Goal: Task Accomplishment & Management: Complete application form

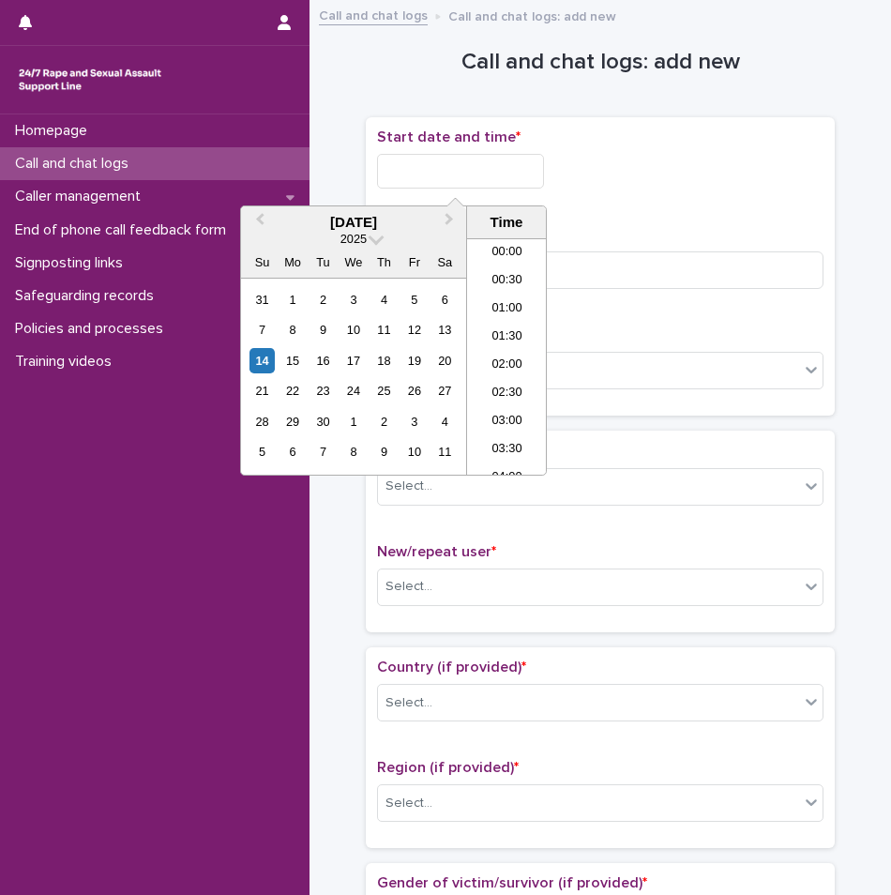
click at [491, 176] on input "text" at bounding box center [460, 171] width 167 height 35
click at [483, 302] on li "04:30" at bounding box center [507, 300] width 80 height 28
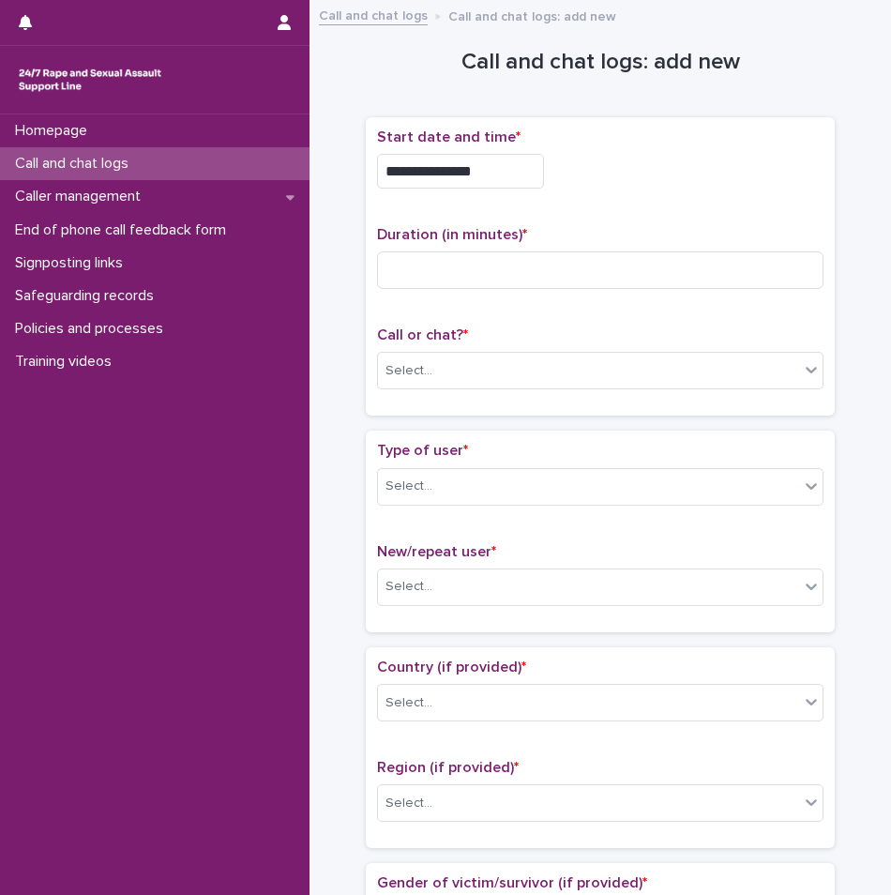
click at [493, 175] on input "**********" at bounding box center [460, 171] width 167 height 35
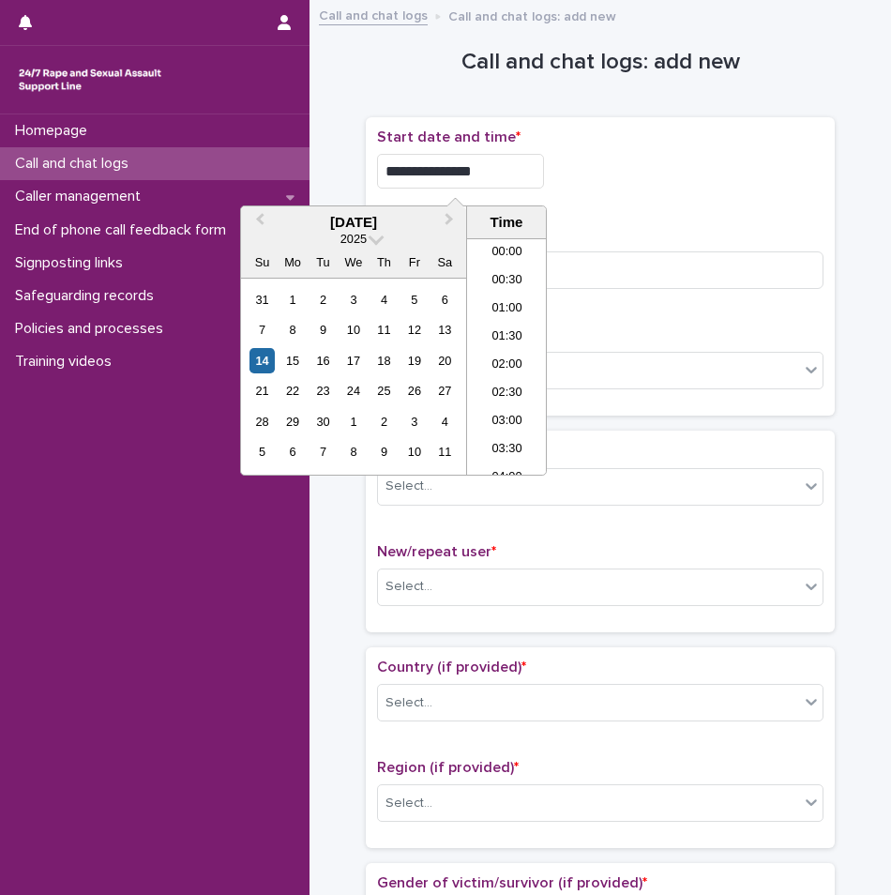
scroll to position [150, 0]
type input "**********"
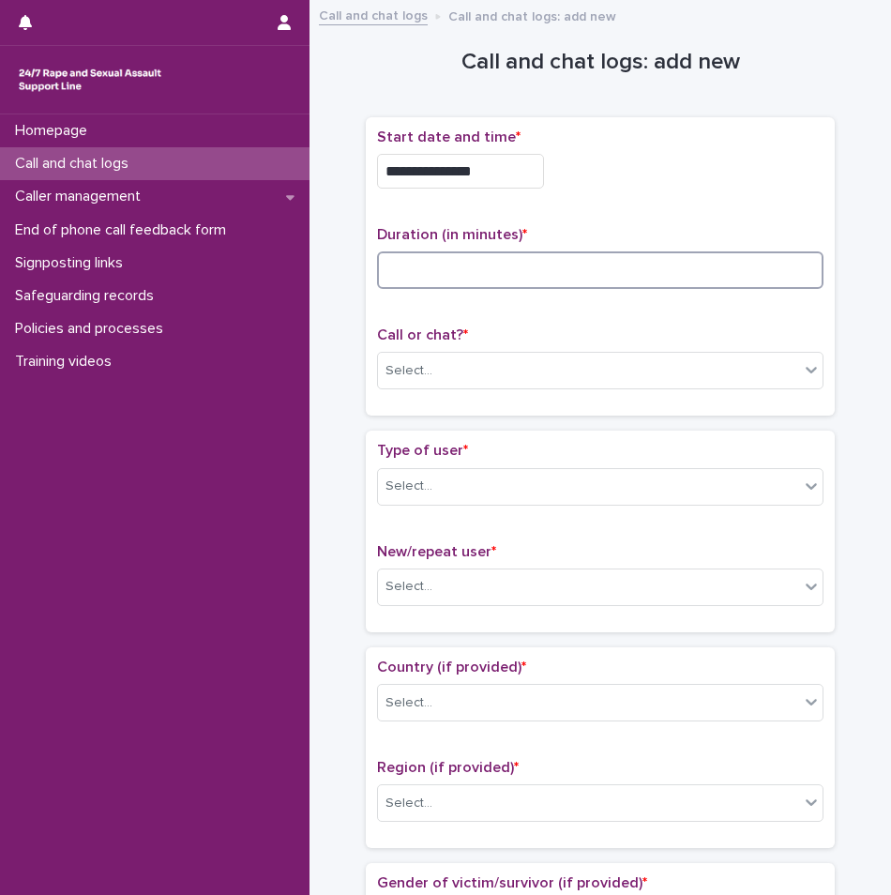
click at [714, 256] on input at bounding box center [600, 270] width 447 height 38
type input "**"
click at [548, 363] on div "Select..." at bounding box center [588, 371] width 421 height 31
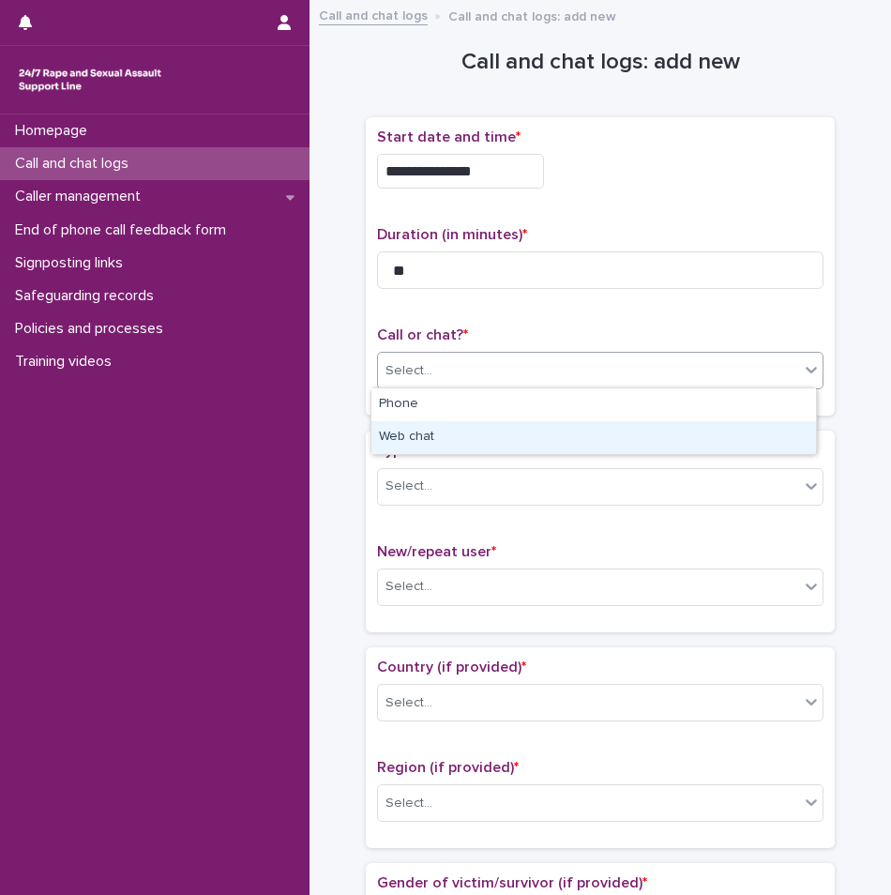
click at [473, 437] on div "Web chat" at bounding box center [593, 437] width 445 height 33
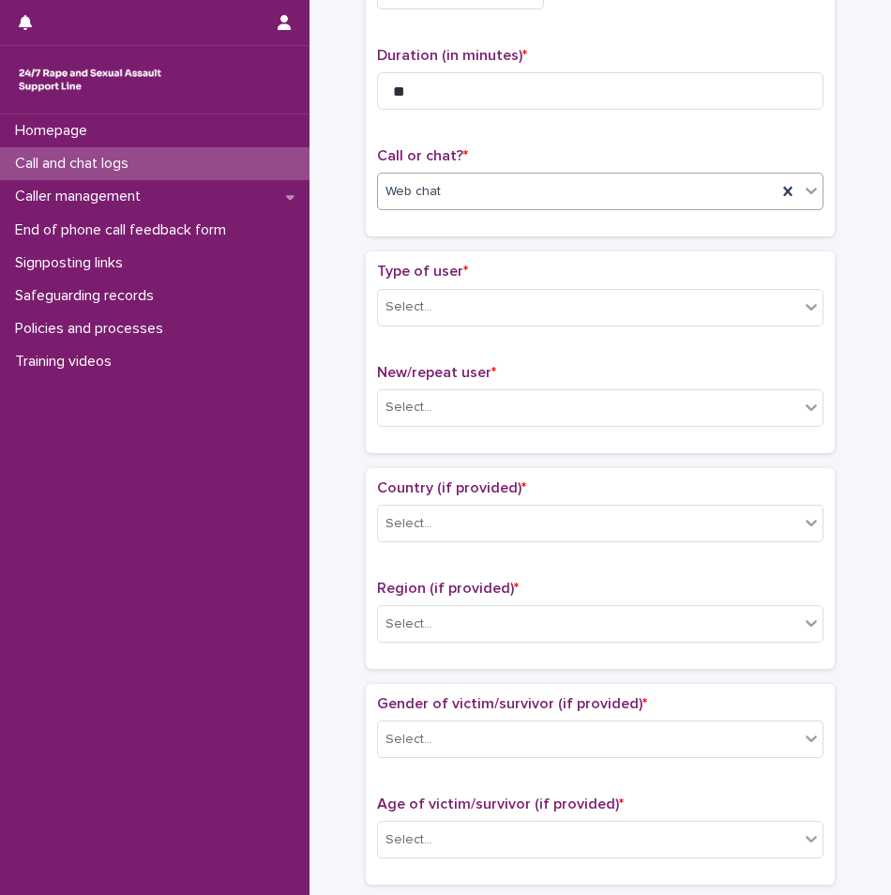
scroll to position [188, 0]
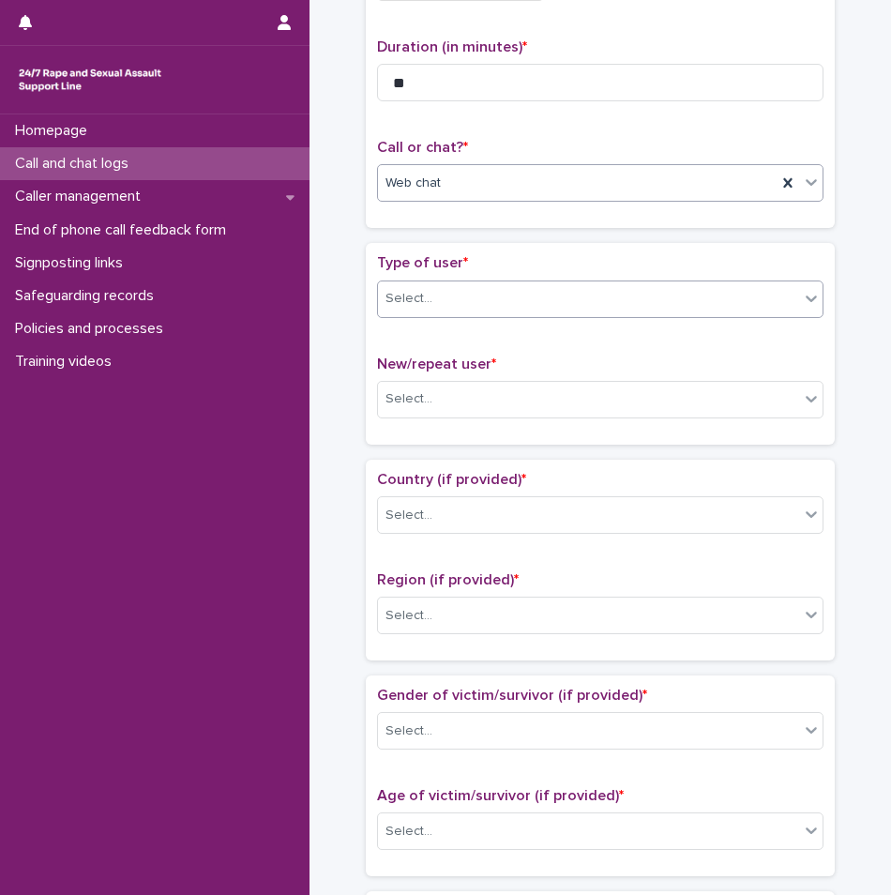
click at [496, 296] on div "Select..." at bounding box center [588, 298] width 421 height 31
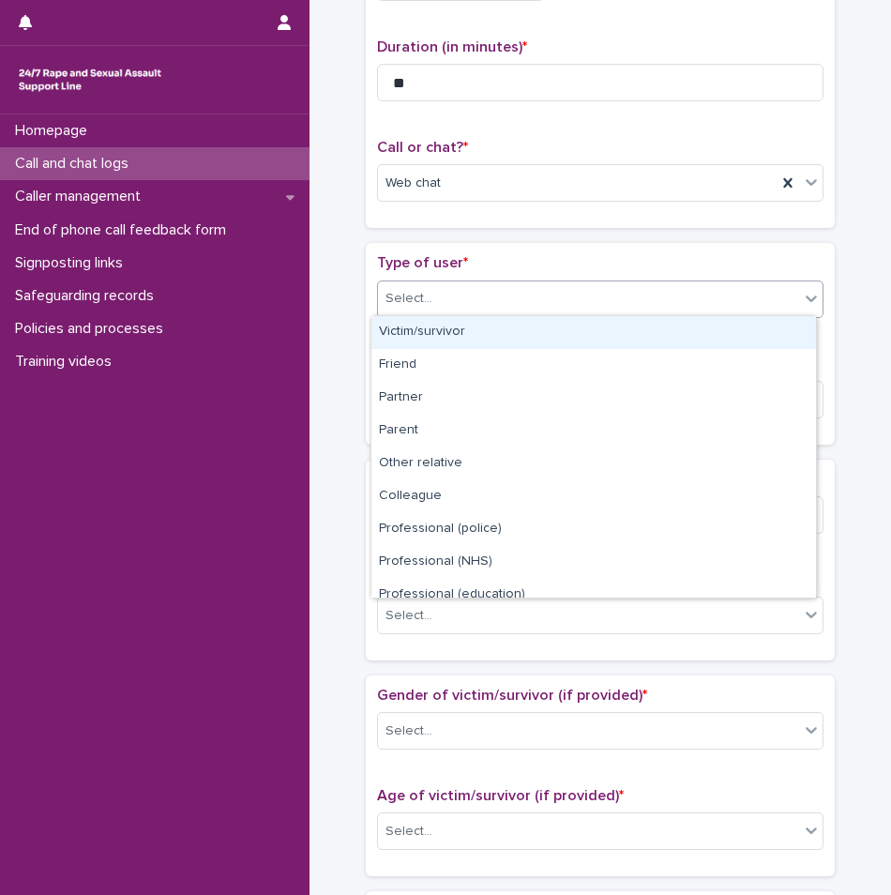
click at [474, 341] on div "Victim/survivor" at bounding box center [593, 332] width 445 height 33
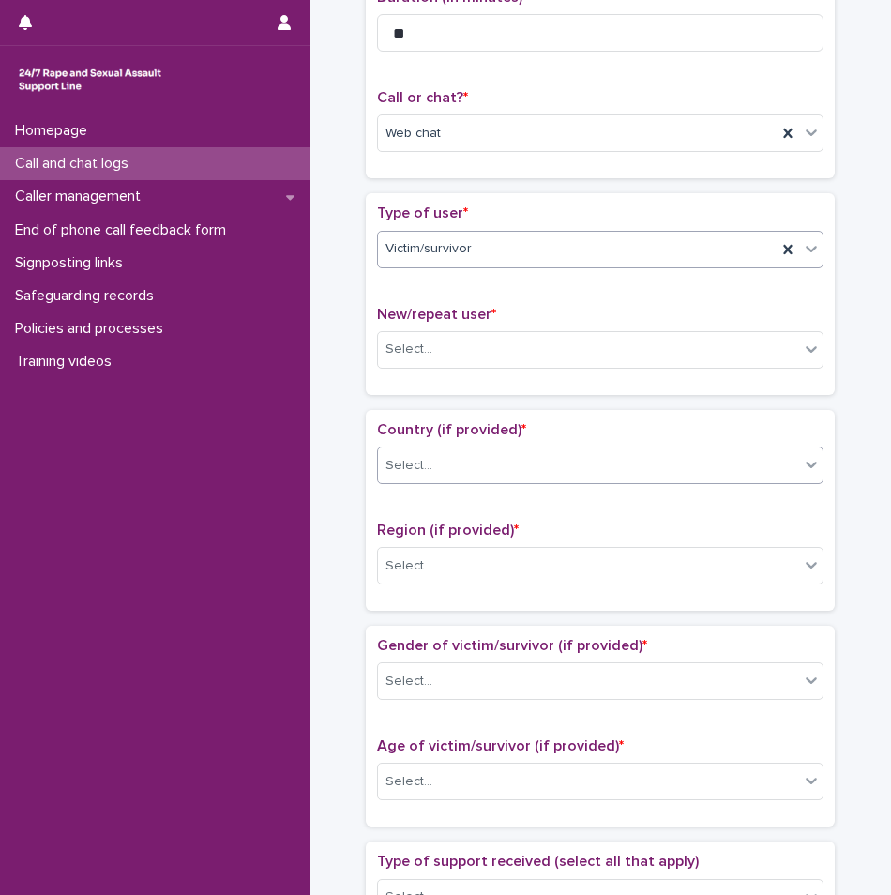
scroll to position [281, 0]
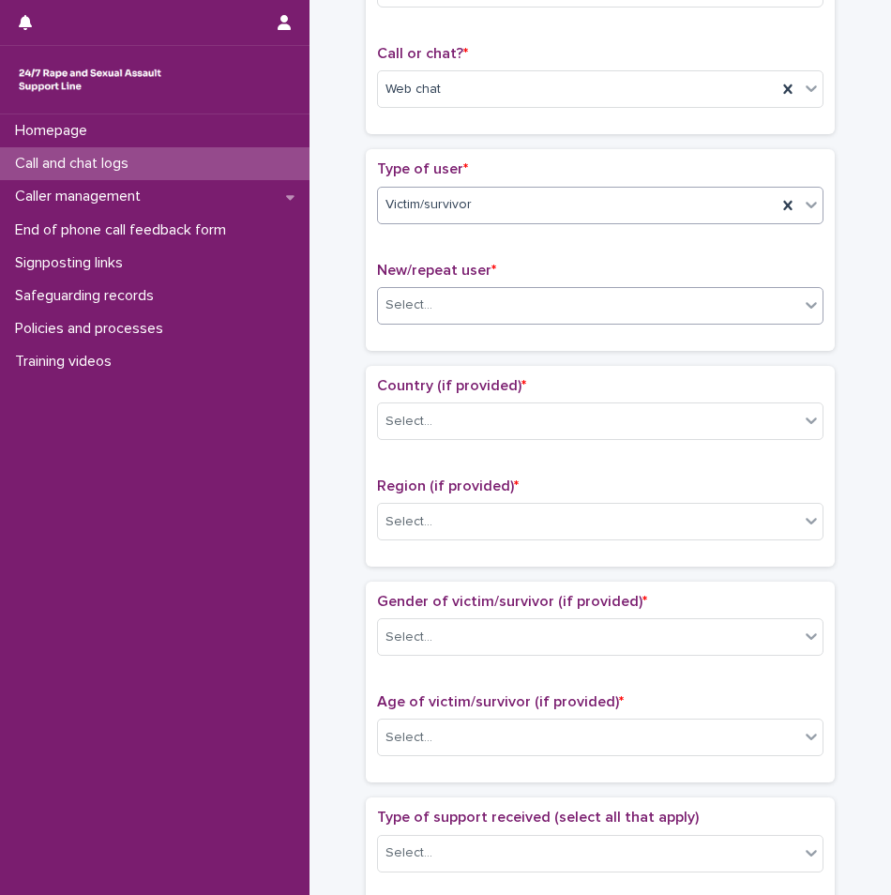
click at [503, 298] on div "Select..." at bounding box center [588, 305] width 421 height 31
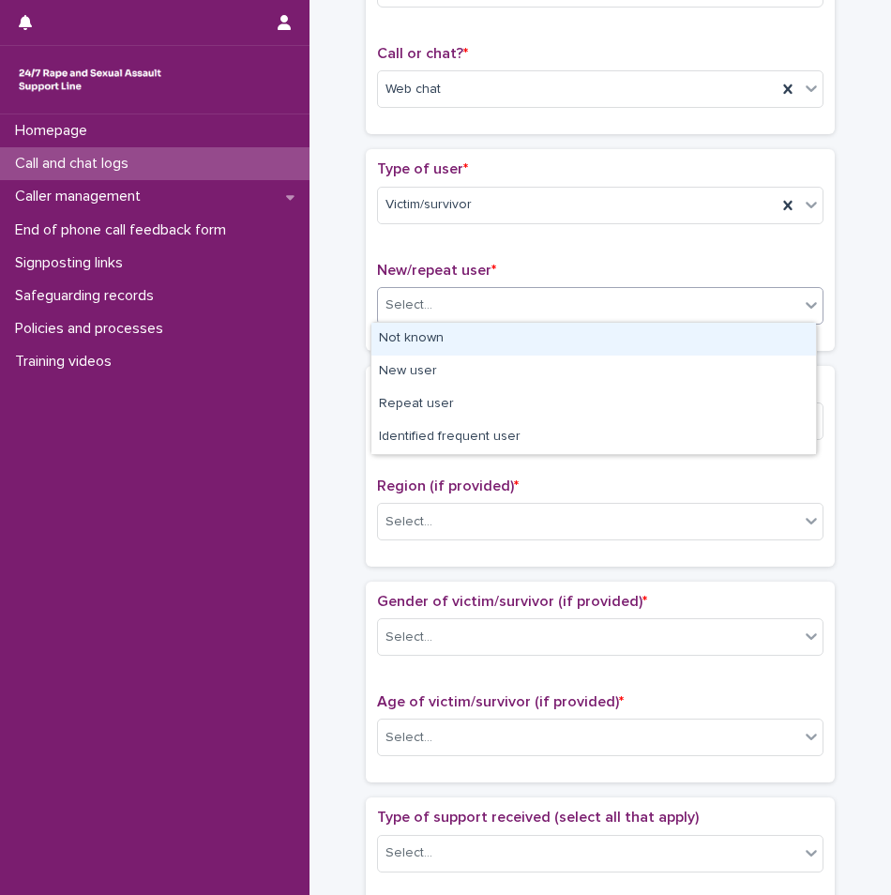
click at [475, 342] on div "Not known" at bounding box center [593, 339] width 445 height 33
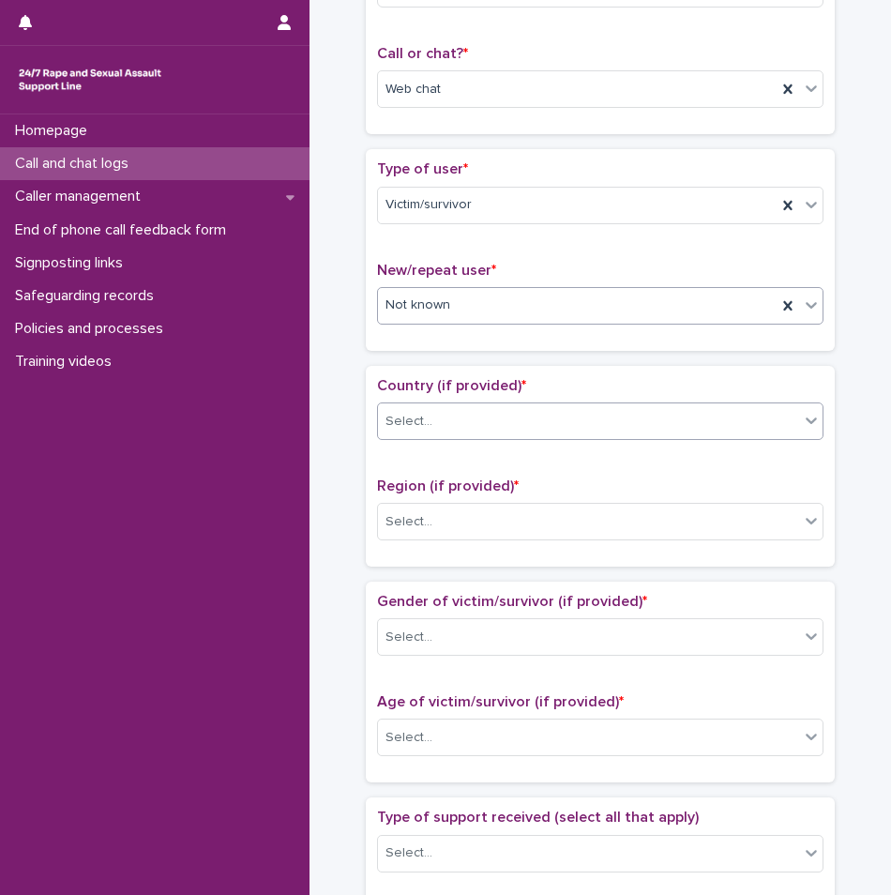
click at [479, 412] on div "Select..." at bounding box center [588, 421] width 421 height 31
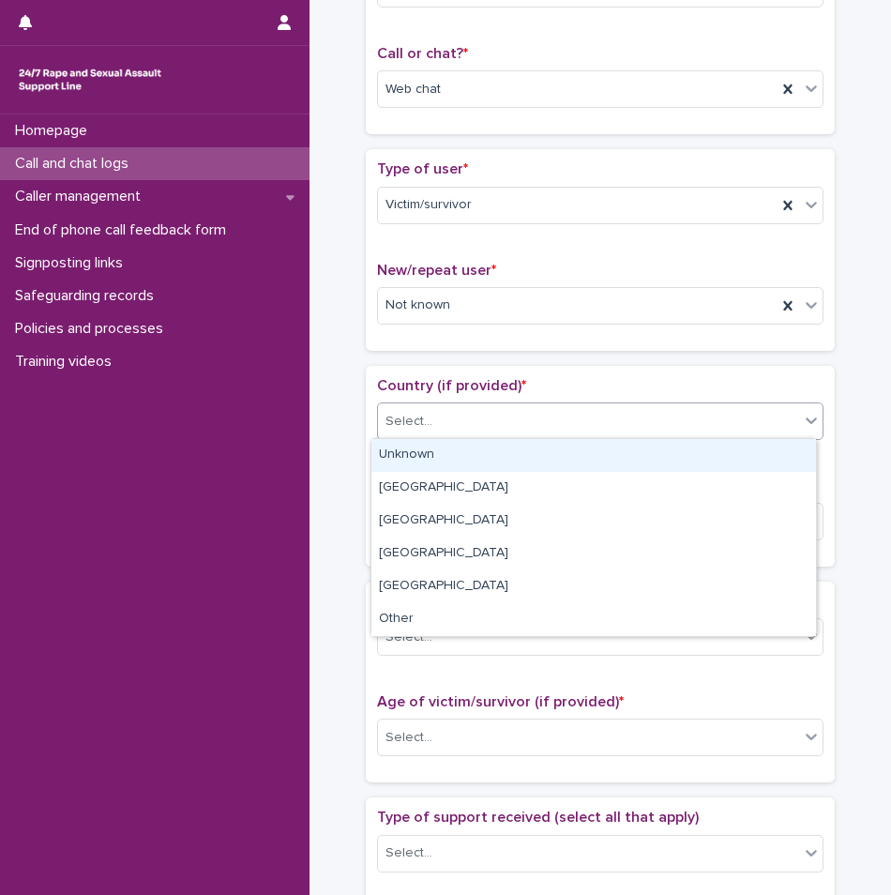
click at [448, 449] on div "Unknown" at bounding box center [593, 455] width 445 height 33
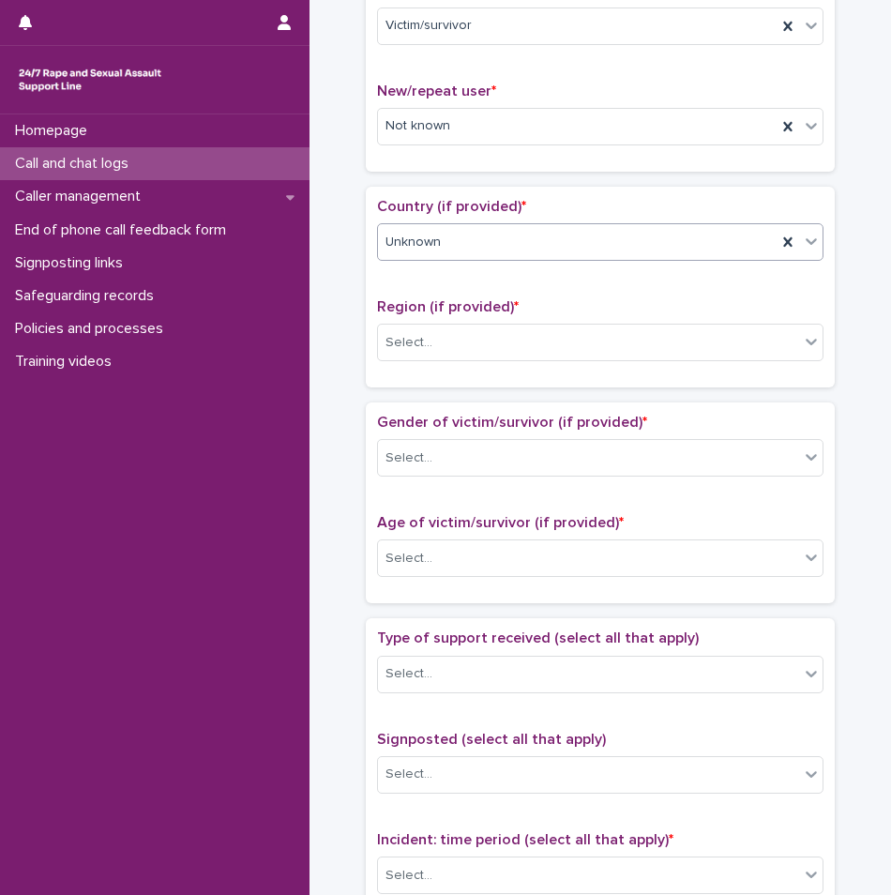
scroll to position [469, 0]
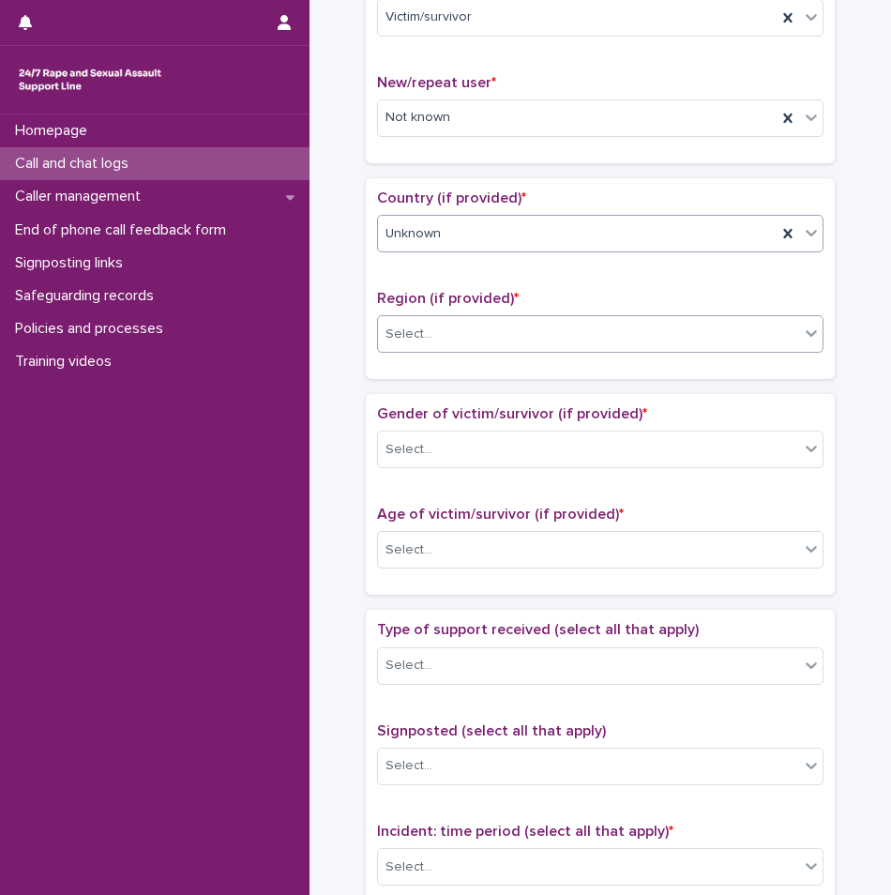
click at [469, 334] on div "Select..." at bounding box center [588, 334] width 421 height 31
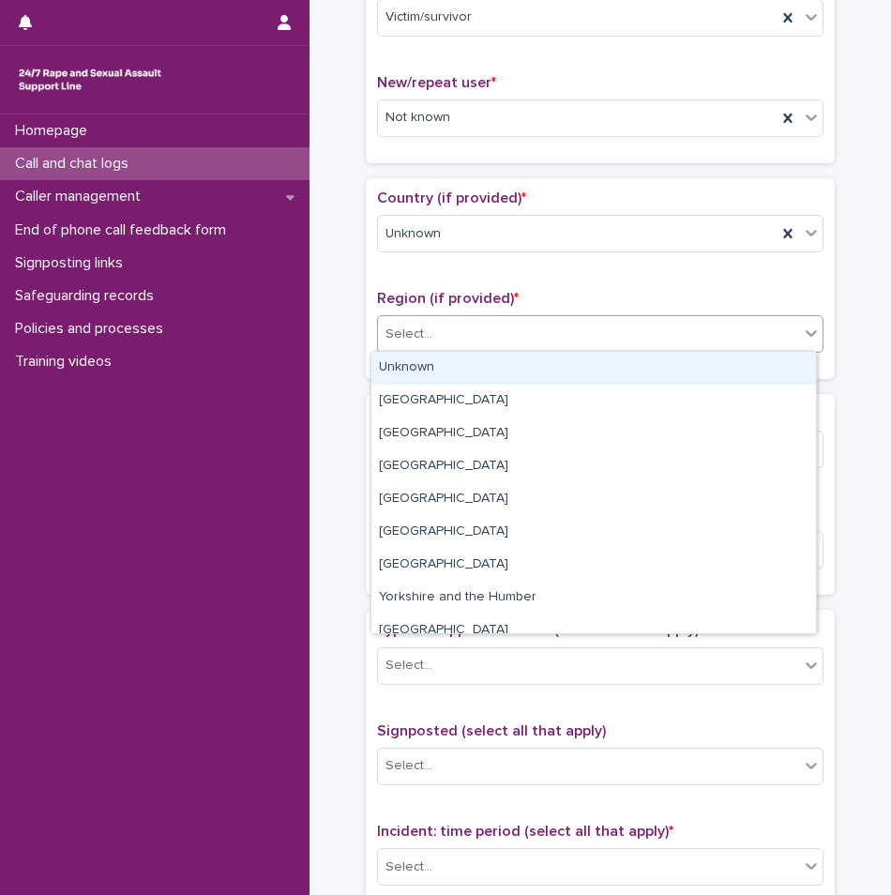
click at [456, 366] on div "Unknown" at bounding box center [593, 368] width 445 height 33
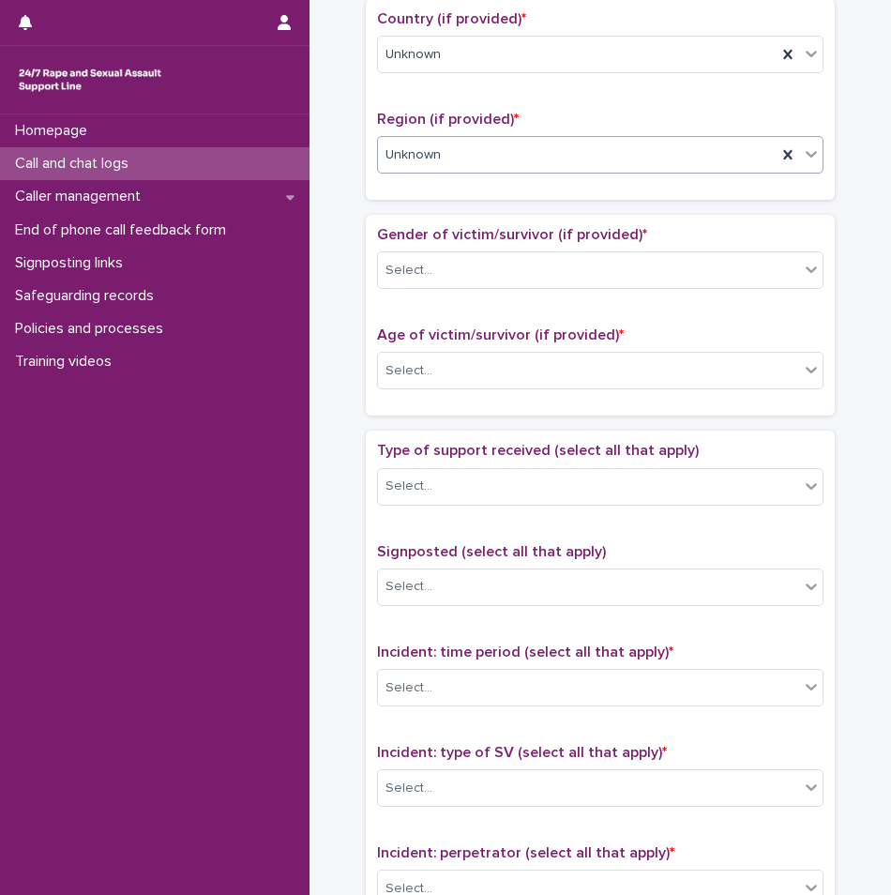
scroll to position [657, 0]
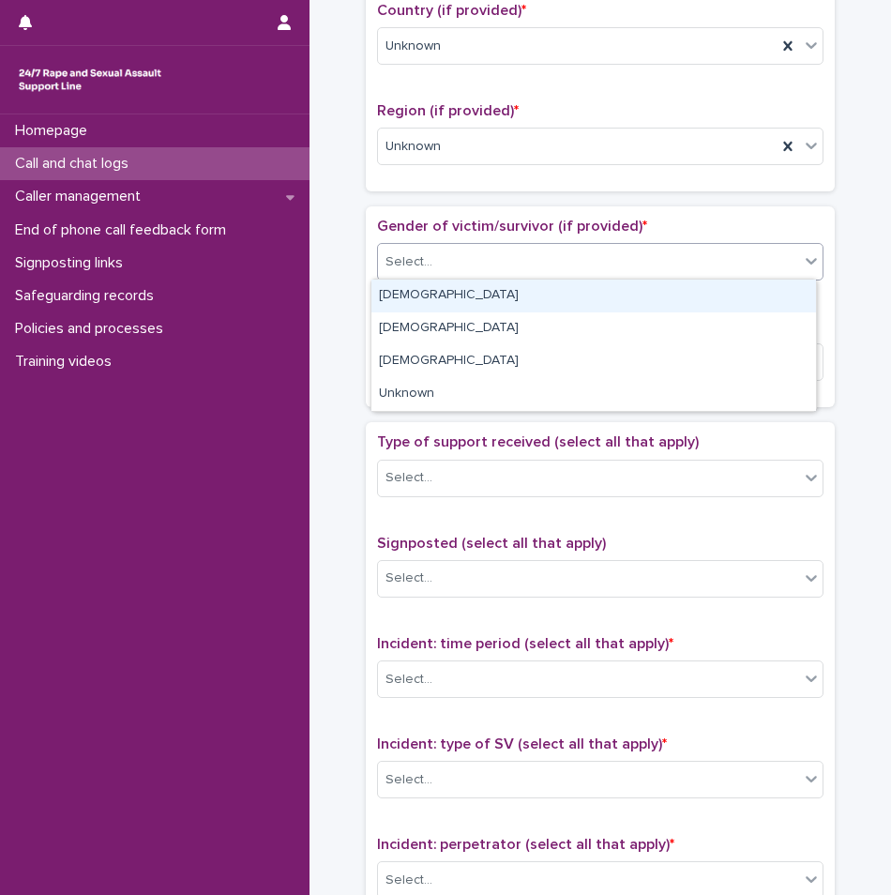
click at [481, 268] on div "Select..." at bounding box center [588, 262] width 421 height 31
click at [465, 303] on div "[DEMOGRAPHIC_DATA]" at bounding box center [593, 296] width 445 height 33
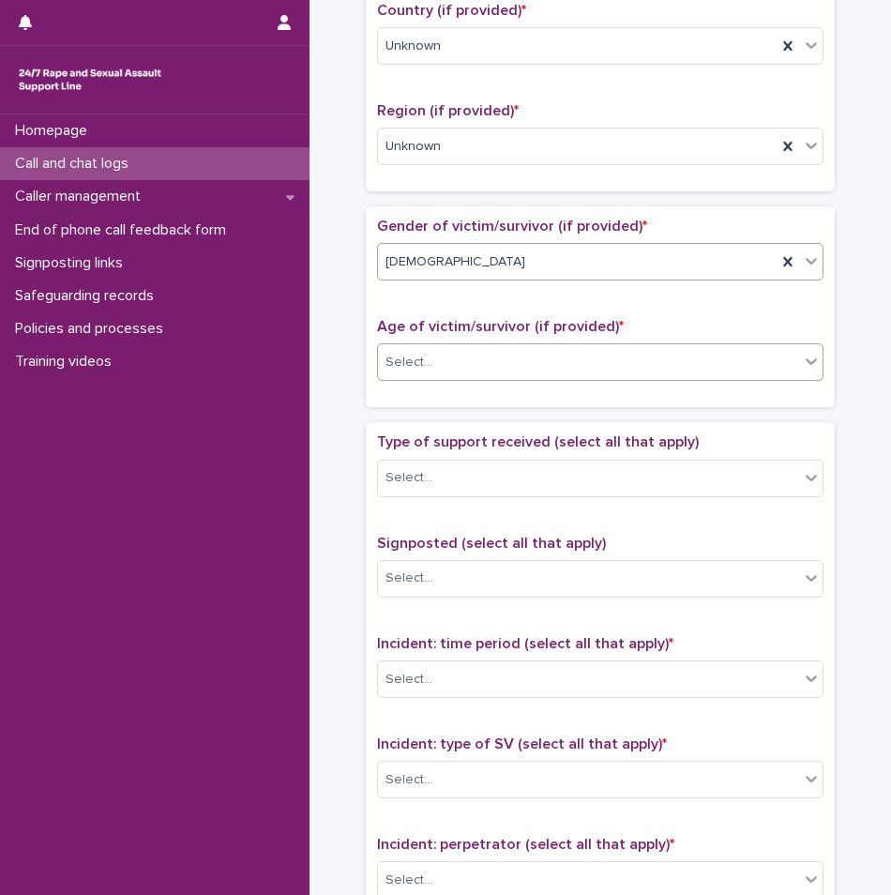
click at [450, 356] on div "Select..." at bounding box center [588, 362] width 421 height 31
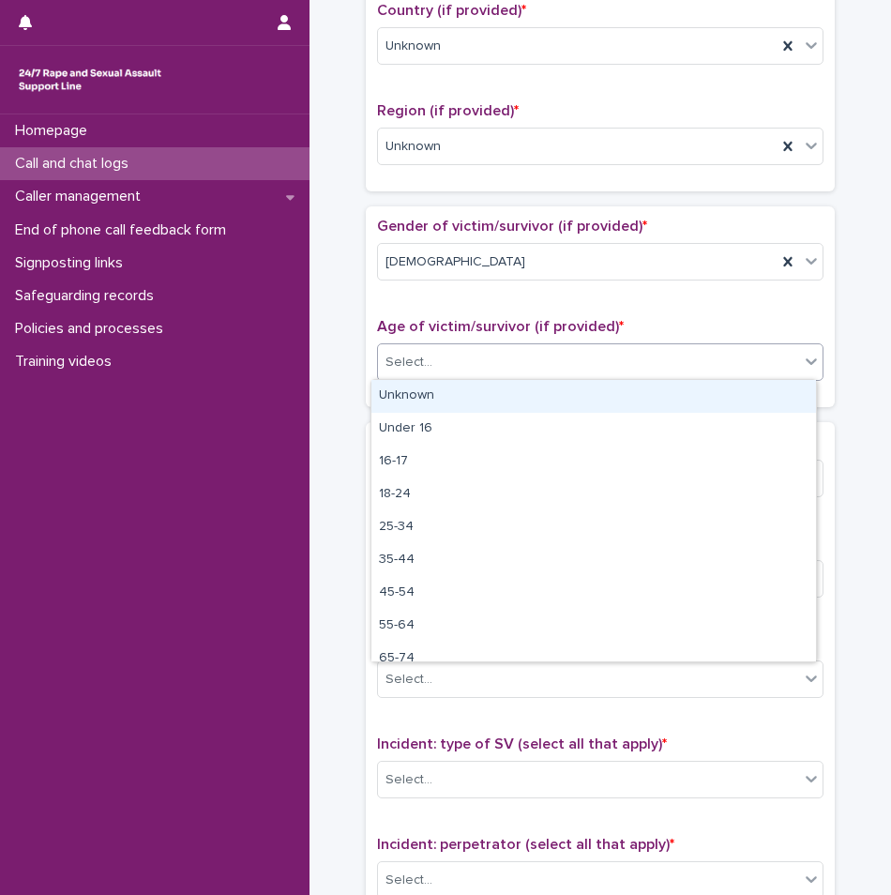
click at [439, 397] on div "Unknown" at bounding box center [593, 396] width 445 height 33
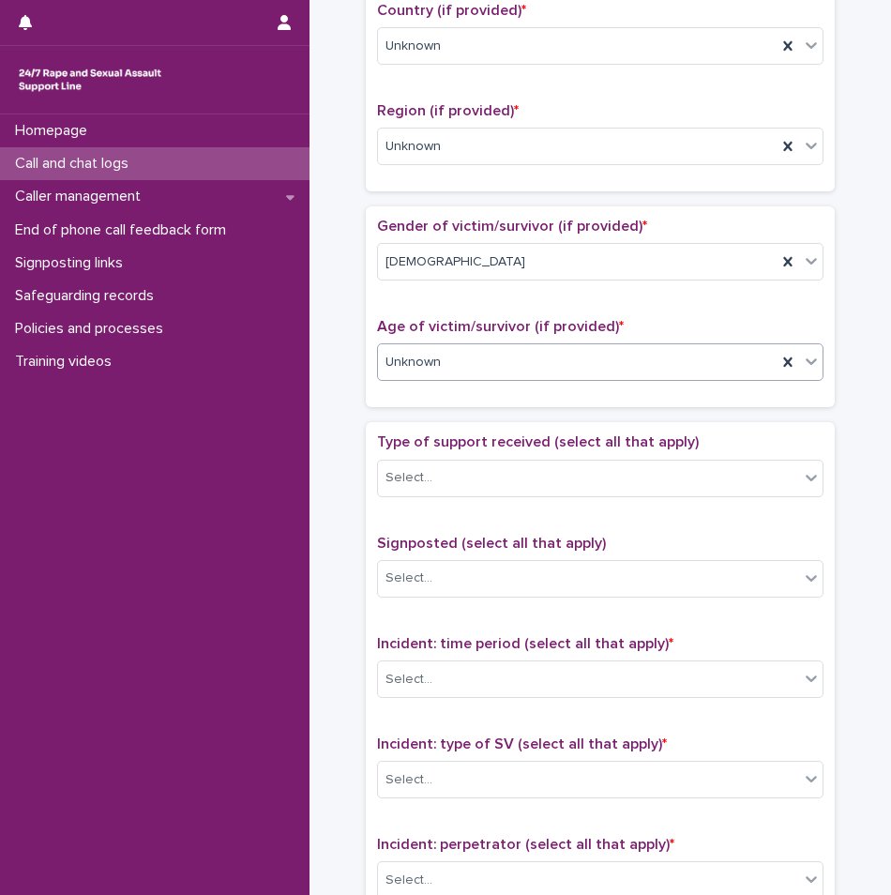
scroll to position [750, 0]
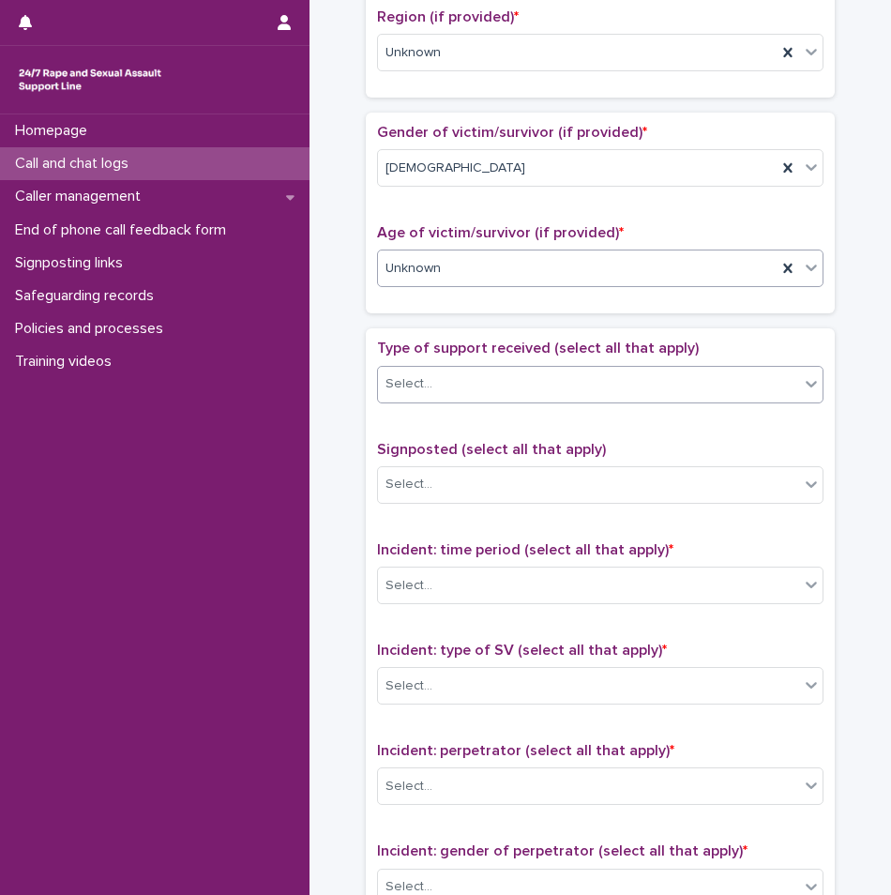
click at [443, 373] on div "Select..." at bounding box center [588, 384] width 421 height 31
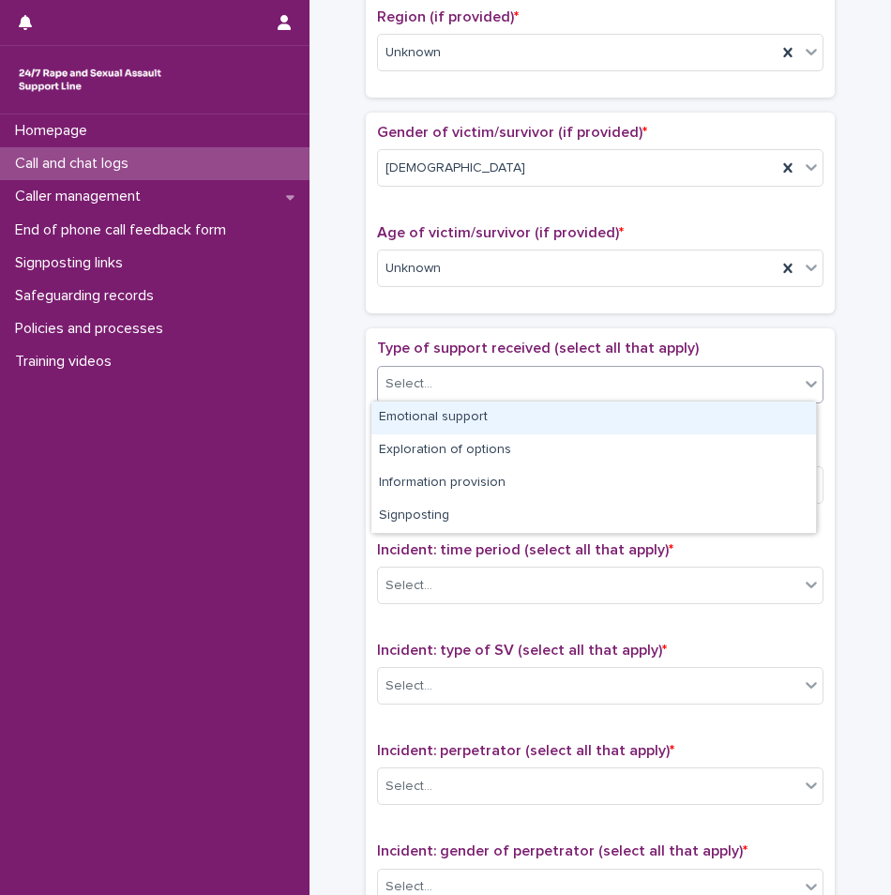
click at [506, 419] on div "Emotional support" at bounding box center [593, 418] width 445 height 33
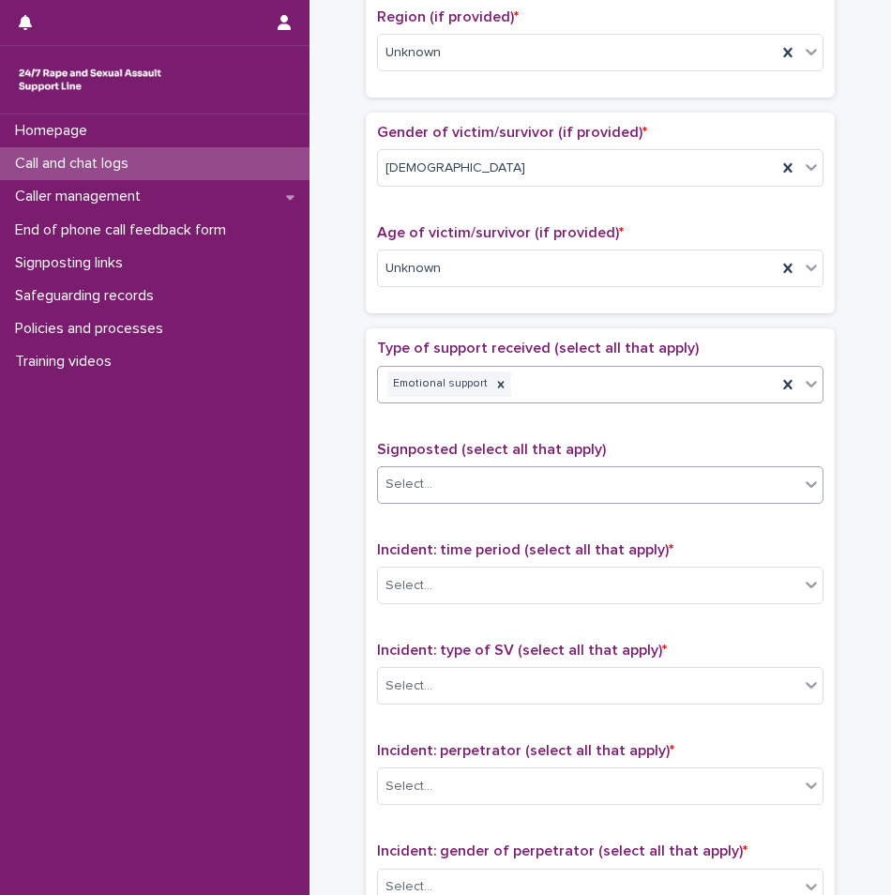
click at [491, 476] on div "Select..." at bounding box center [588, 484] width 421 height 31
click at [508, 437] on div "Type of support received (select all that apply) Emotional support Signposted (…" at bounding box center [600, 732] width 447 height 785
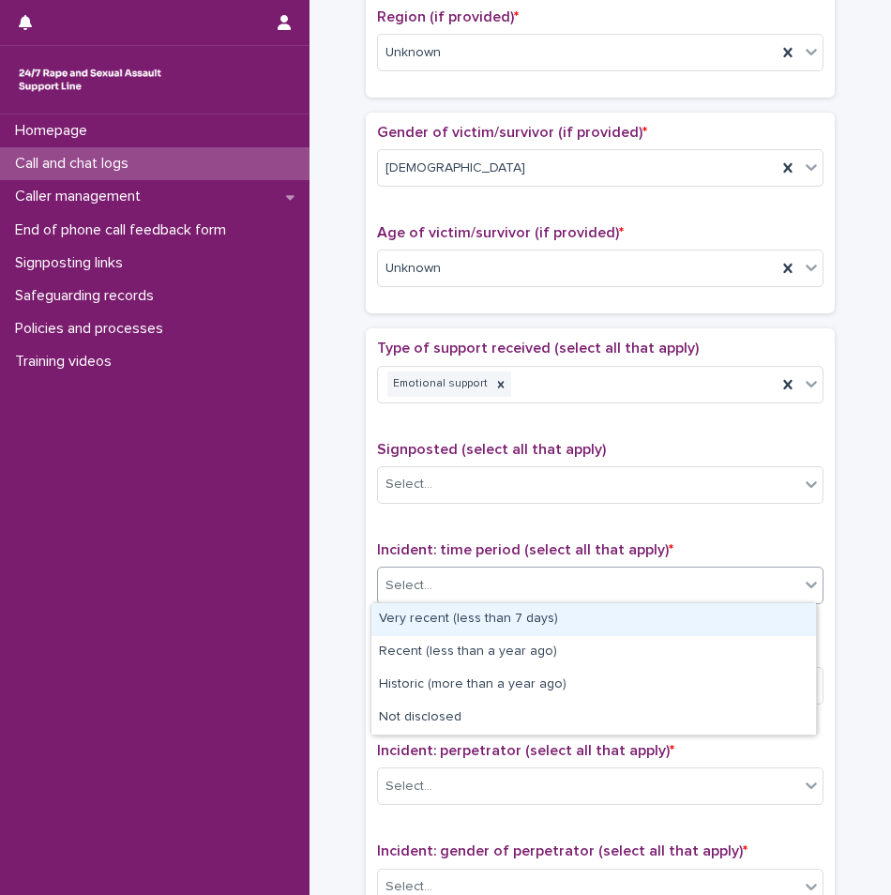
click at [514, 583] on div "Select..." at bounding box center [588, 585] width 421 height 31
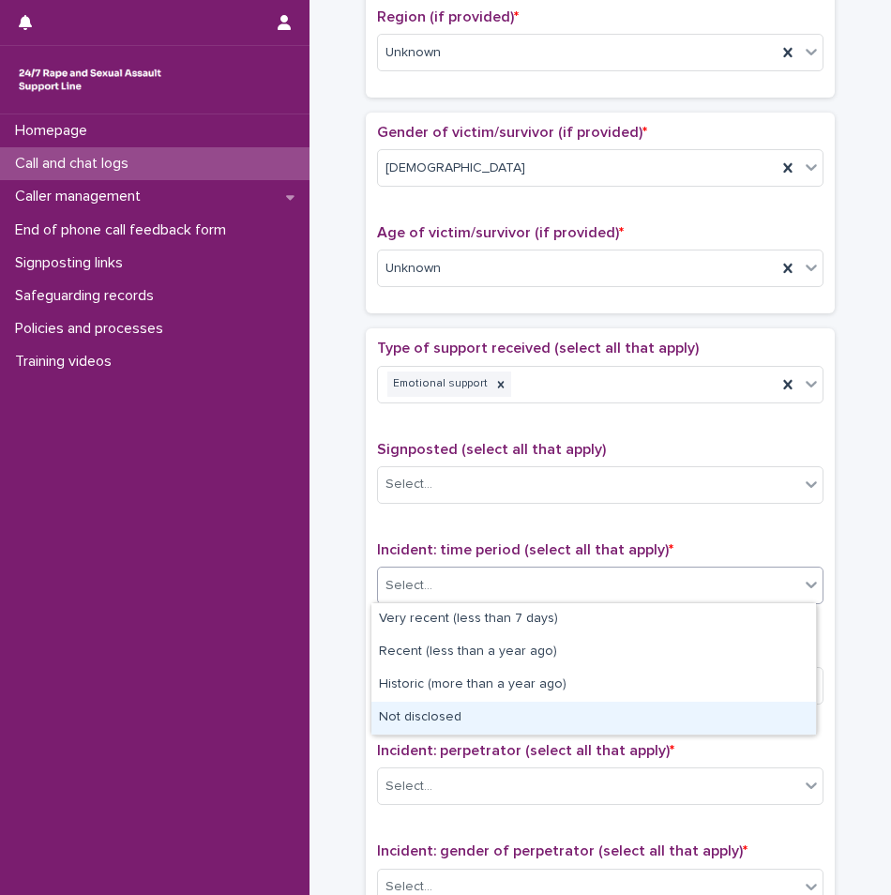
click at [456, 716] on div "Not disclosed" at bounding box center [593, 718] width 445 height 33
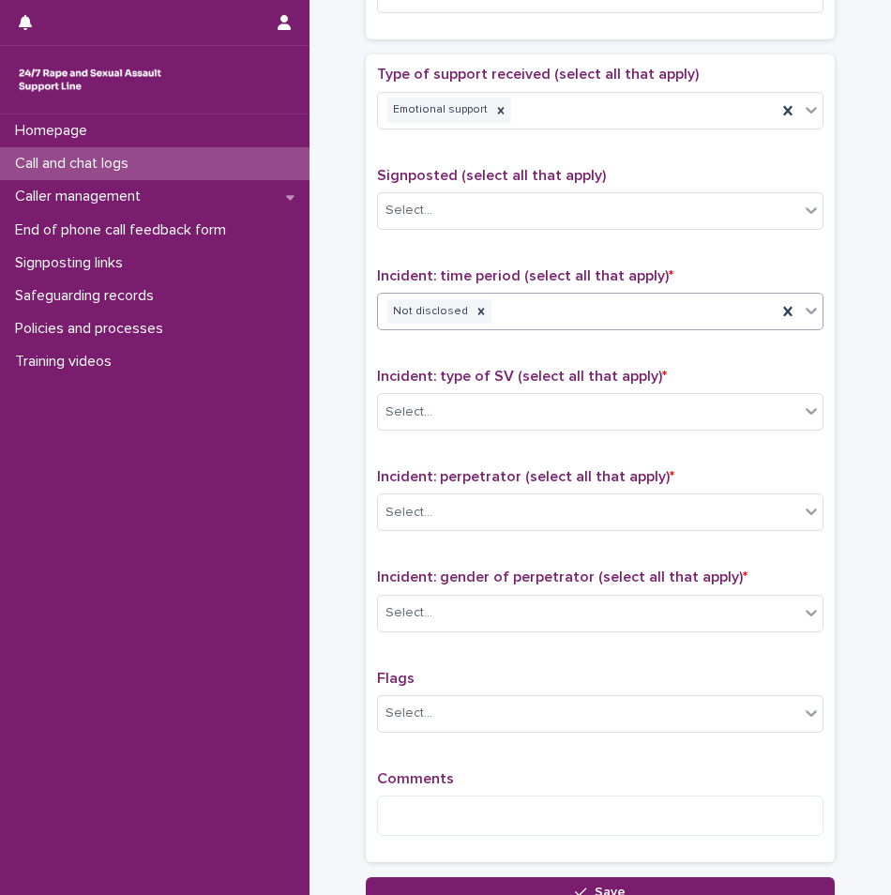
scroll to position [1032, 0]
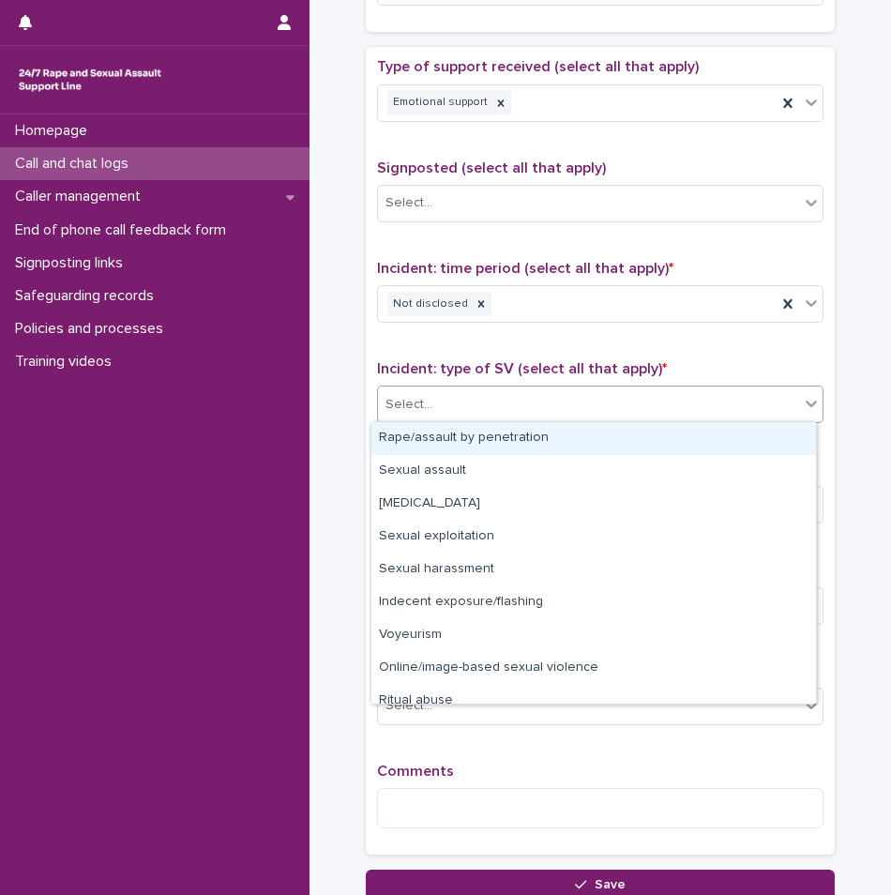
click at [463, 391] on div "Select..." at bounding box center [588, 404] width 421 height 31
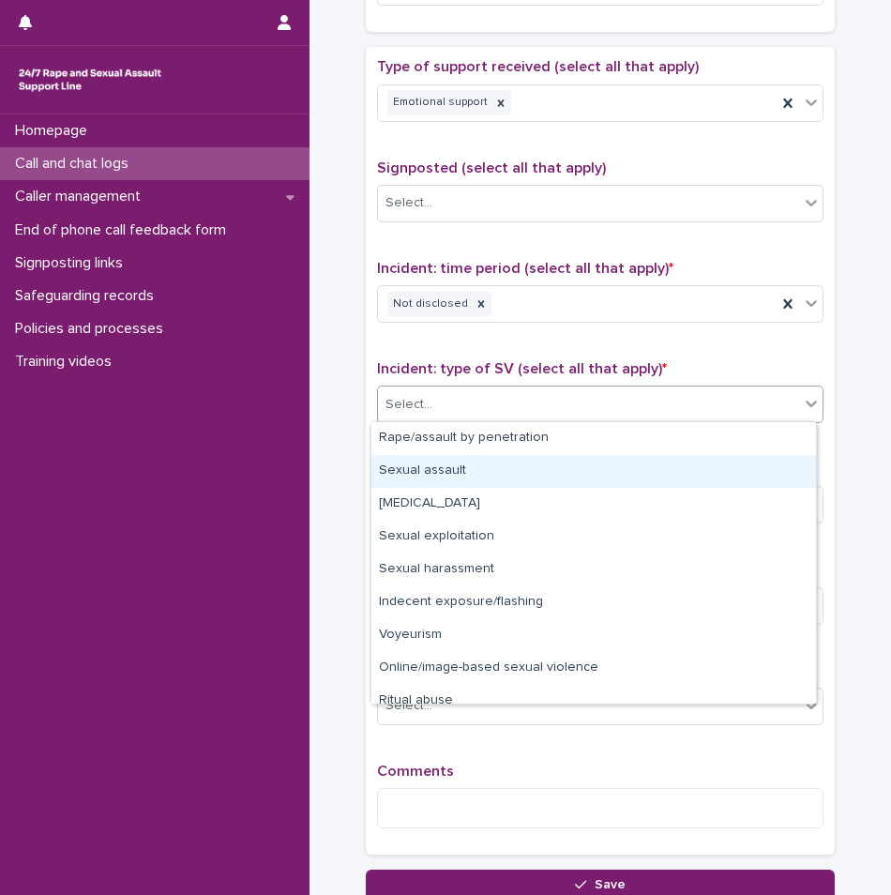
scroll to position [47, 0]
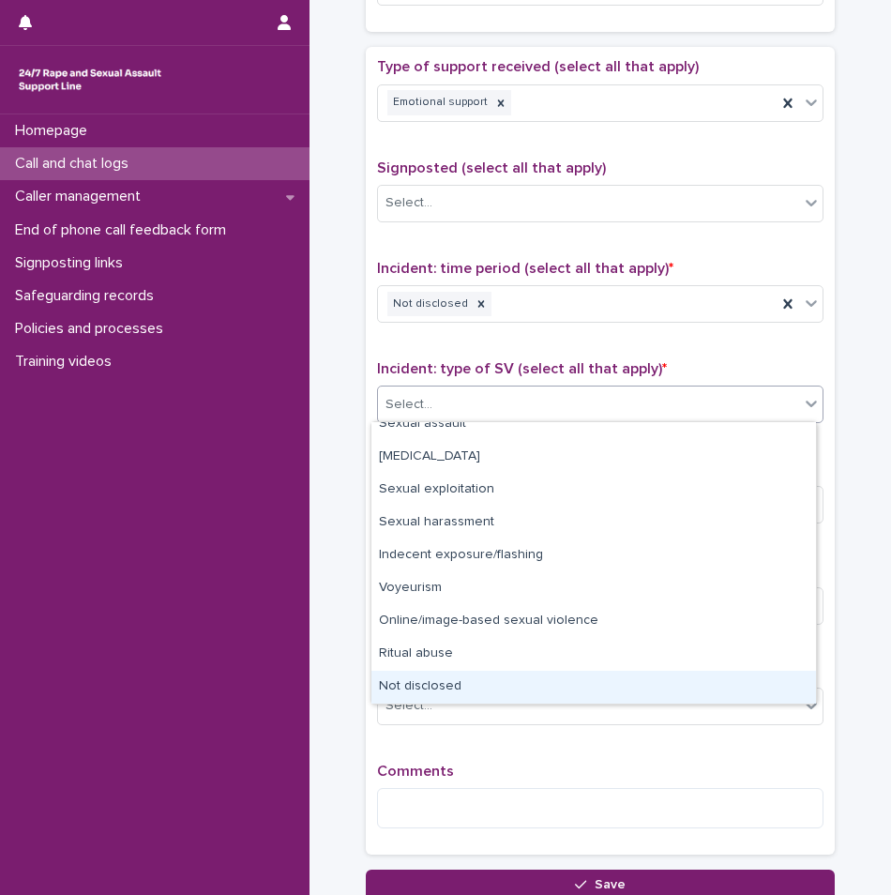
click at [426, 675] on div "Not disclosed" at bounding box center [593, 687] width 445 height 33
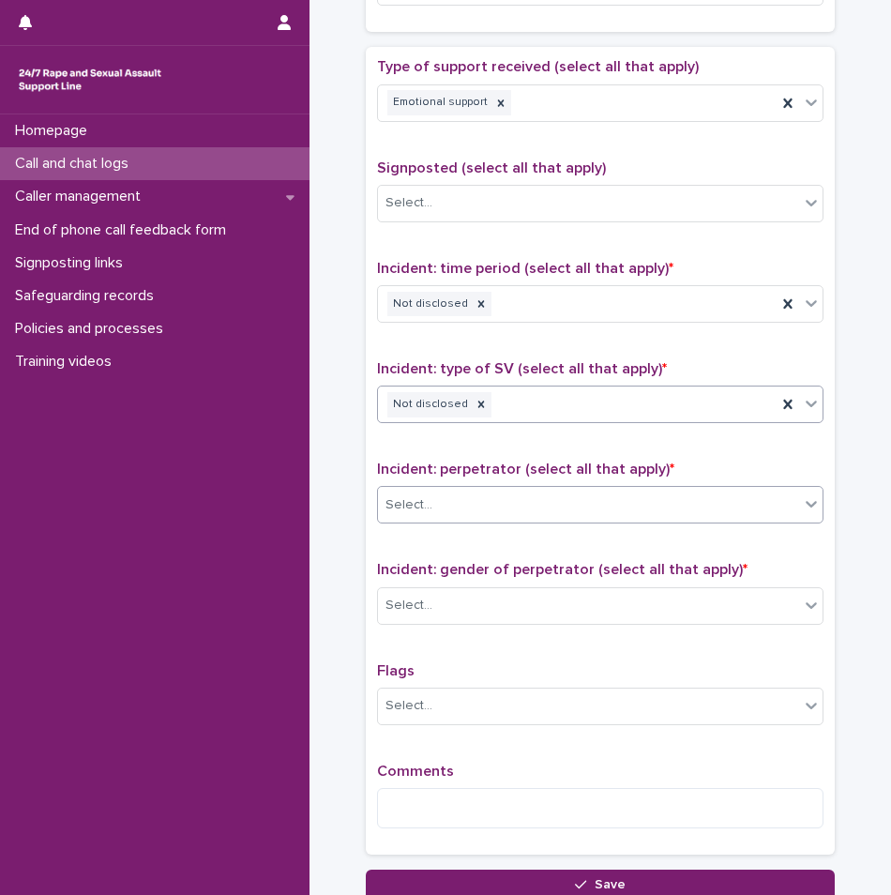
click at [446, 496] on div "Select..." at bounding box center [588, 505] width 421 height 31
click at [446, 451] on div "Type of support received (select all that apply) Emotional support Signposted (…" at bounding box center [600, 450] width 447 height 785
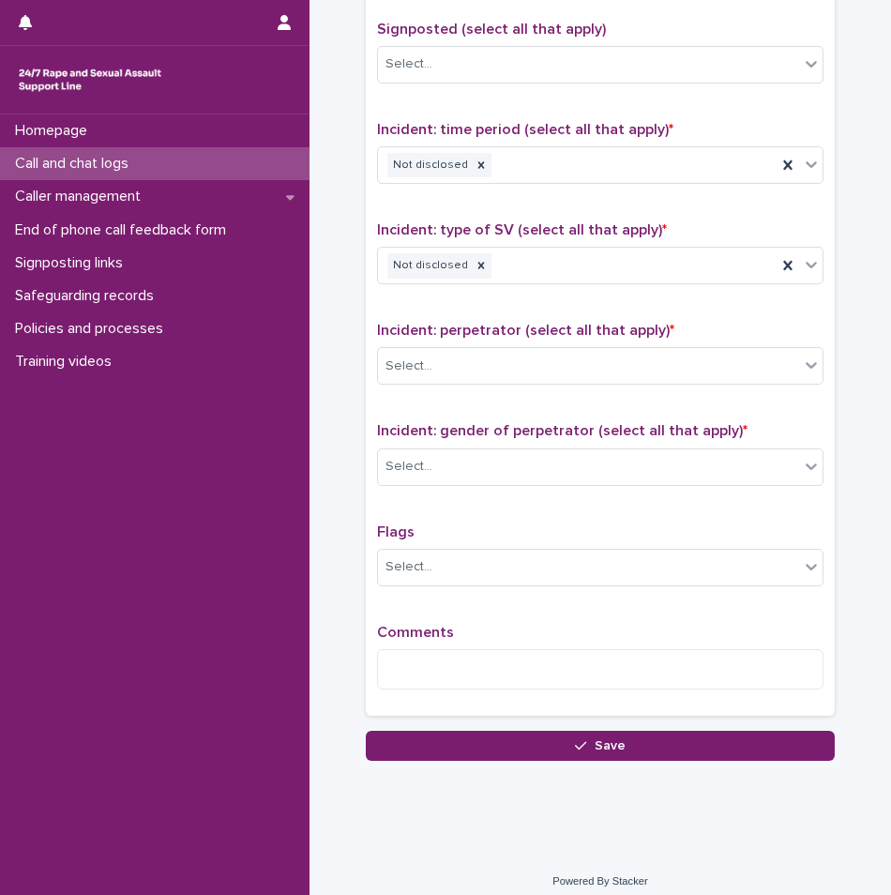
scroll to position [1181, 0]
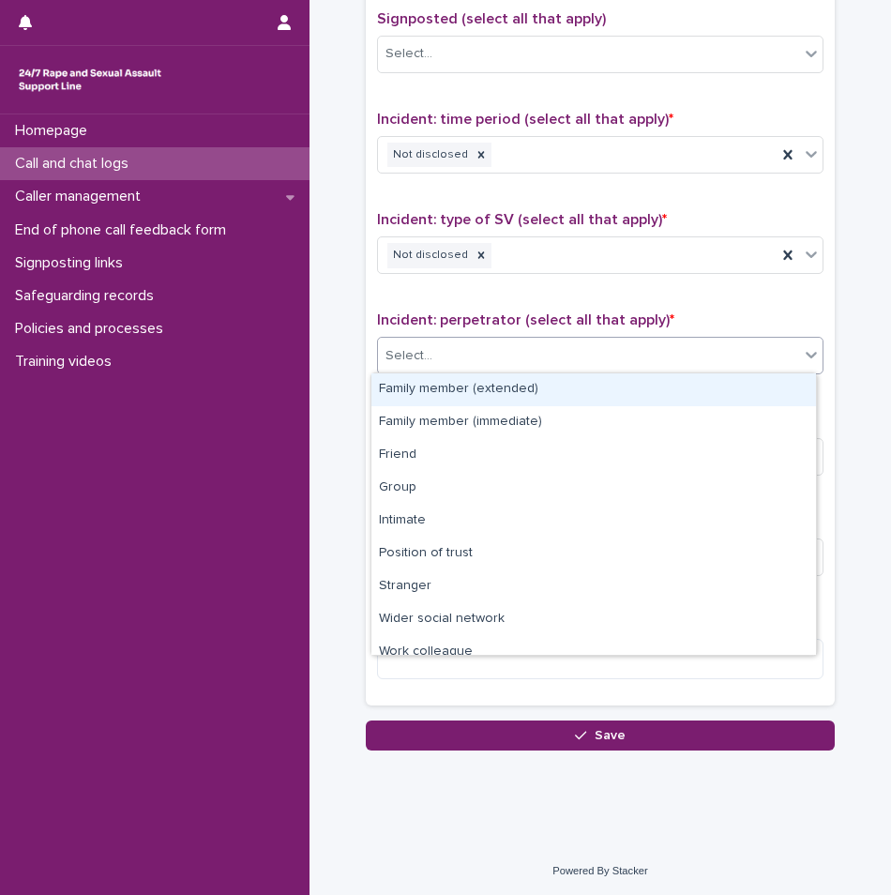
click at [497, 353] on div "Select..." at bounding box center [588, 356] width 421 height 31
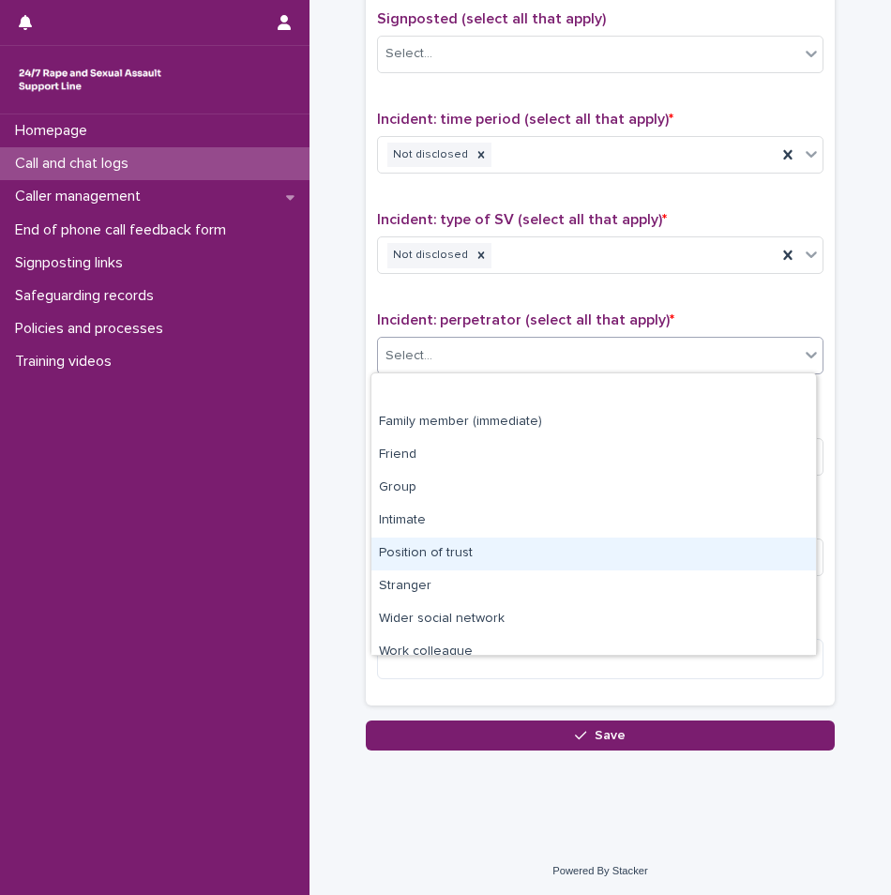
scroll to position [80, 0]
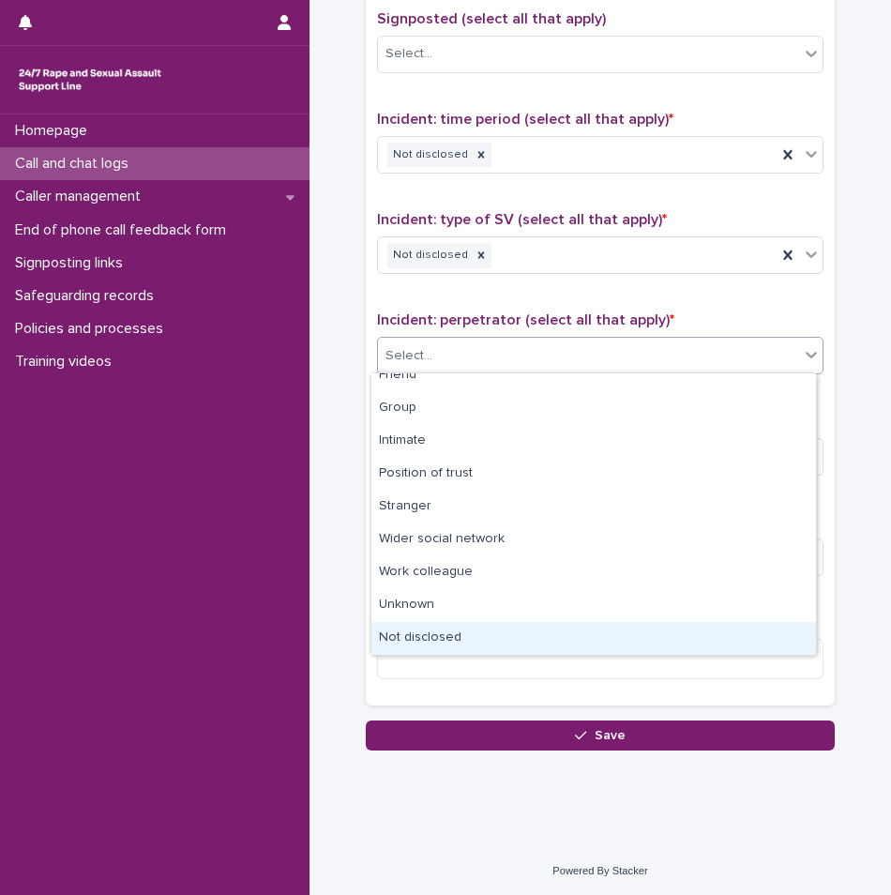
click at [459, 633] on div "Not disclosed" at bounding box center [593, 638] width 445 height 33
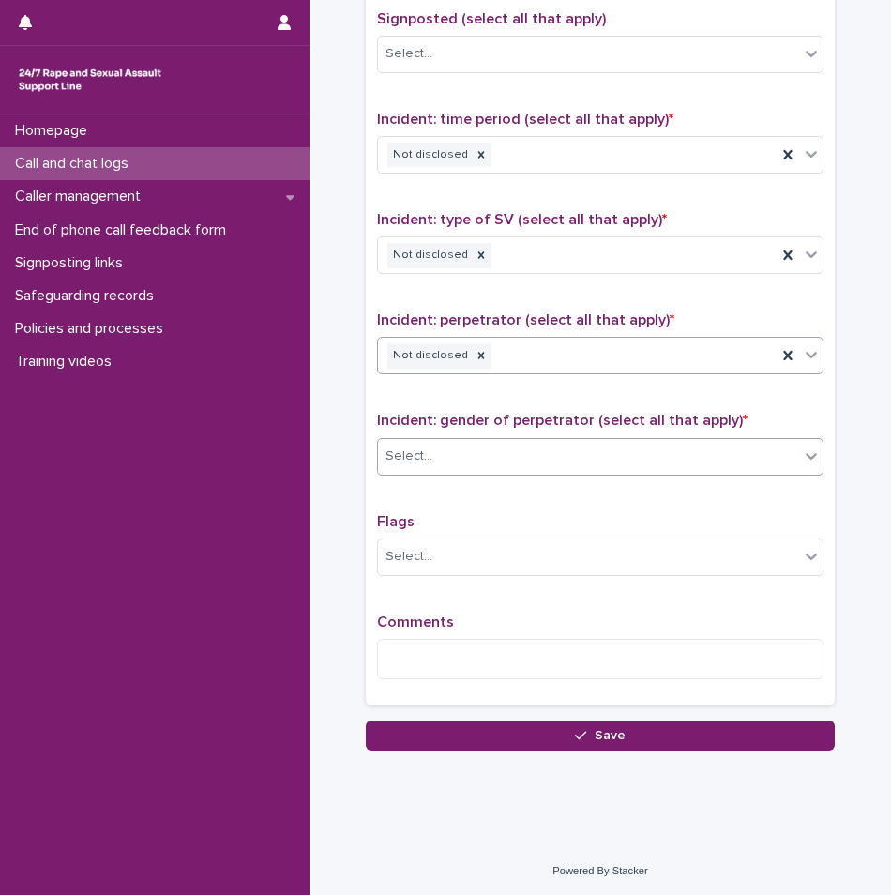
click at [471, 438] on div "Select..." at bounding box center [600, 457] width 447 height 38
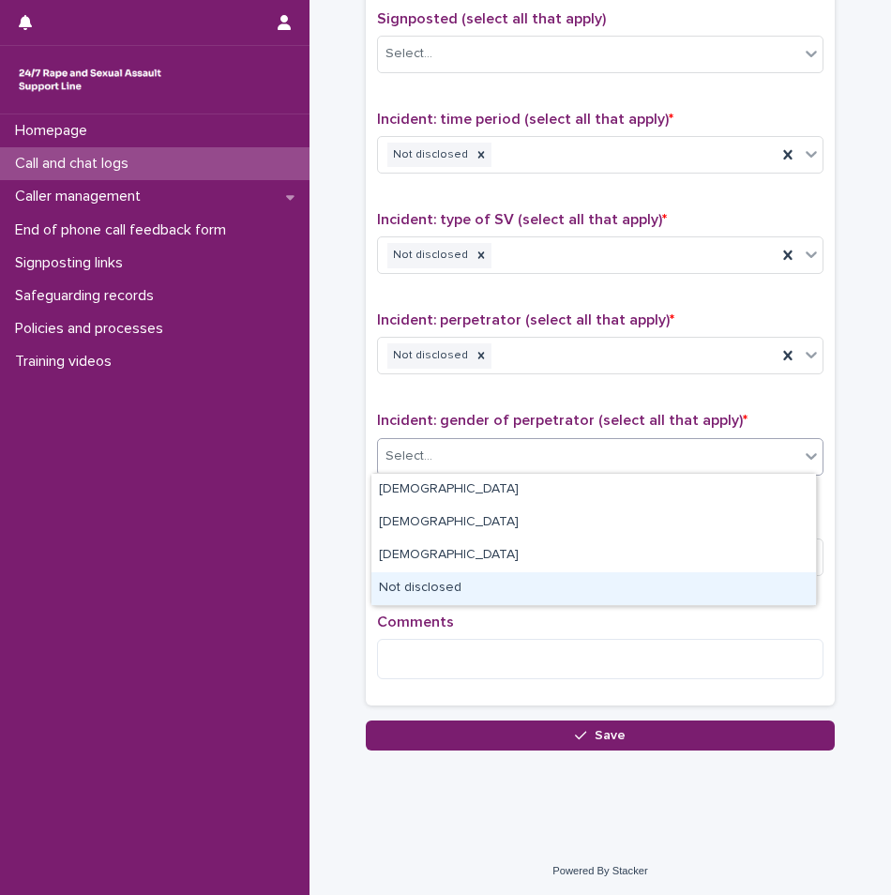
click at [451, 588] on div "Not disclosed" at bounding box center [593, 588] width 445 height 33
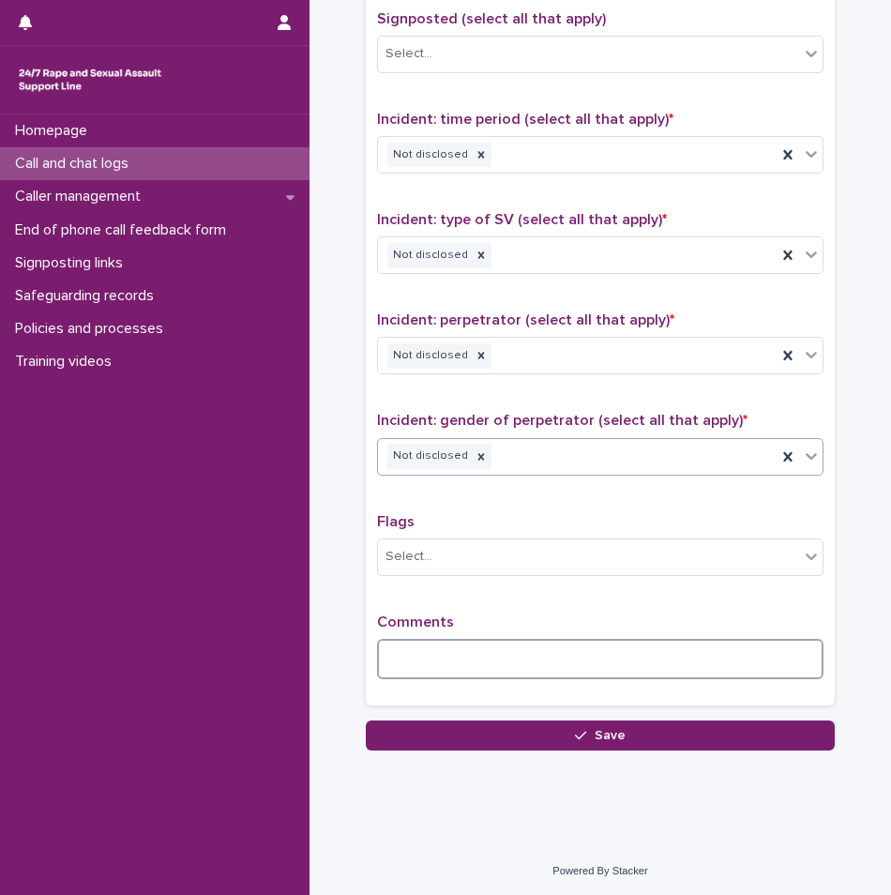
click at [451, 653] on textarea at bounding box center [600, 659] width 447 height 40
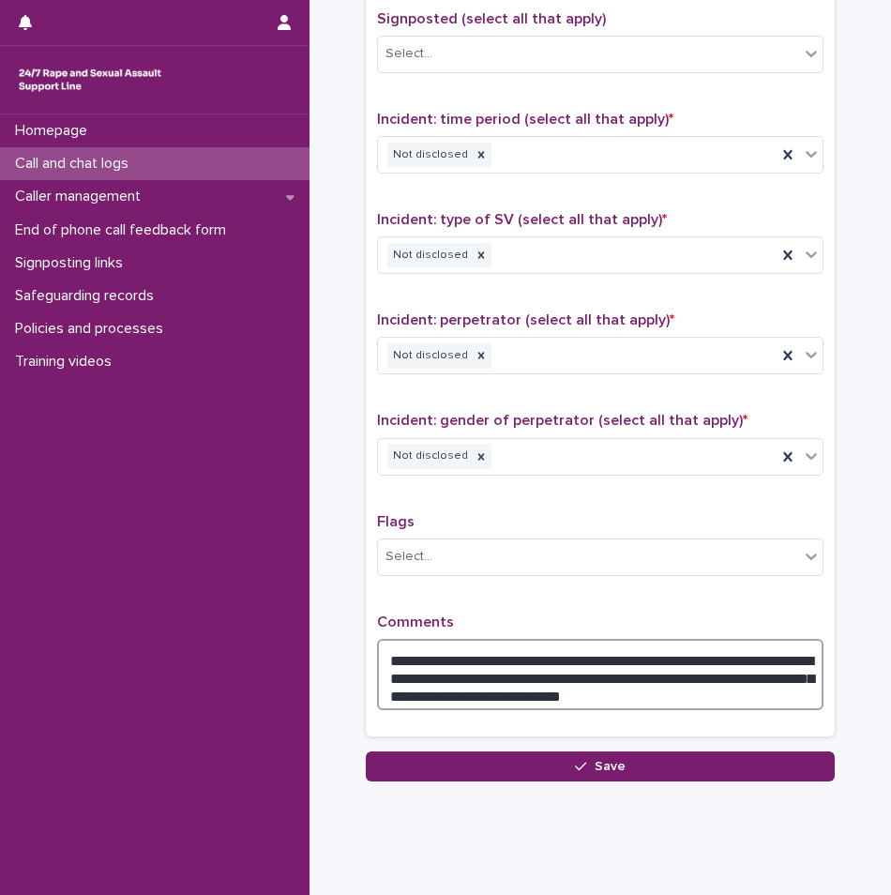
click at [669, 692] on textarea "**********" at bounding box center [600, 674] width 447 height 71
click at [658, 690] on textarea "**********" at bounding box center [600, 674] width 447 height 71
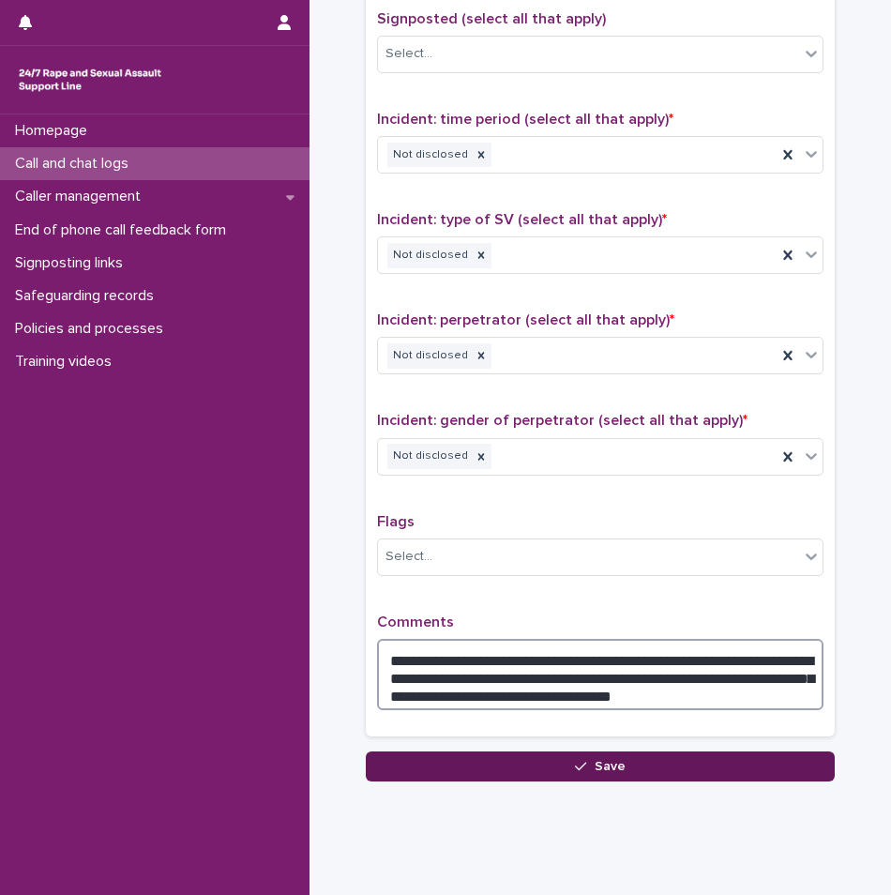
type textarea "**********"
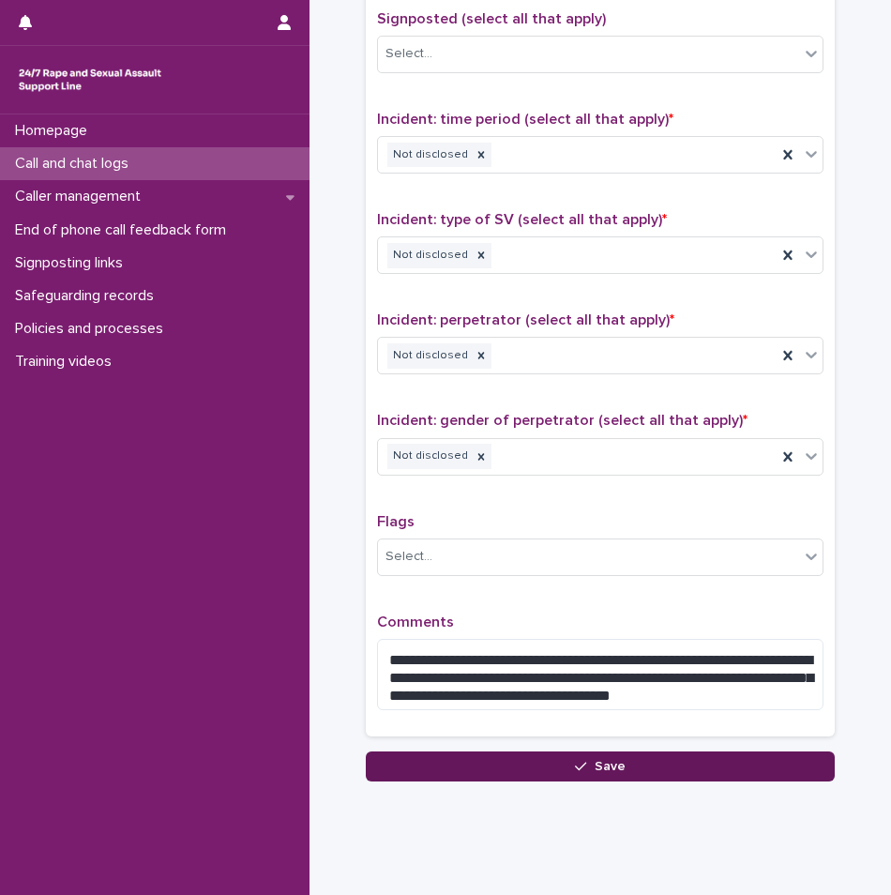
click at [622, 774] on button "Save" at bounding box center [600, 766] width 469 height 30
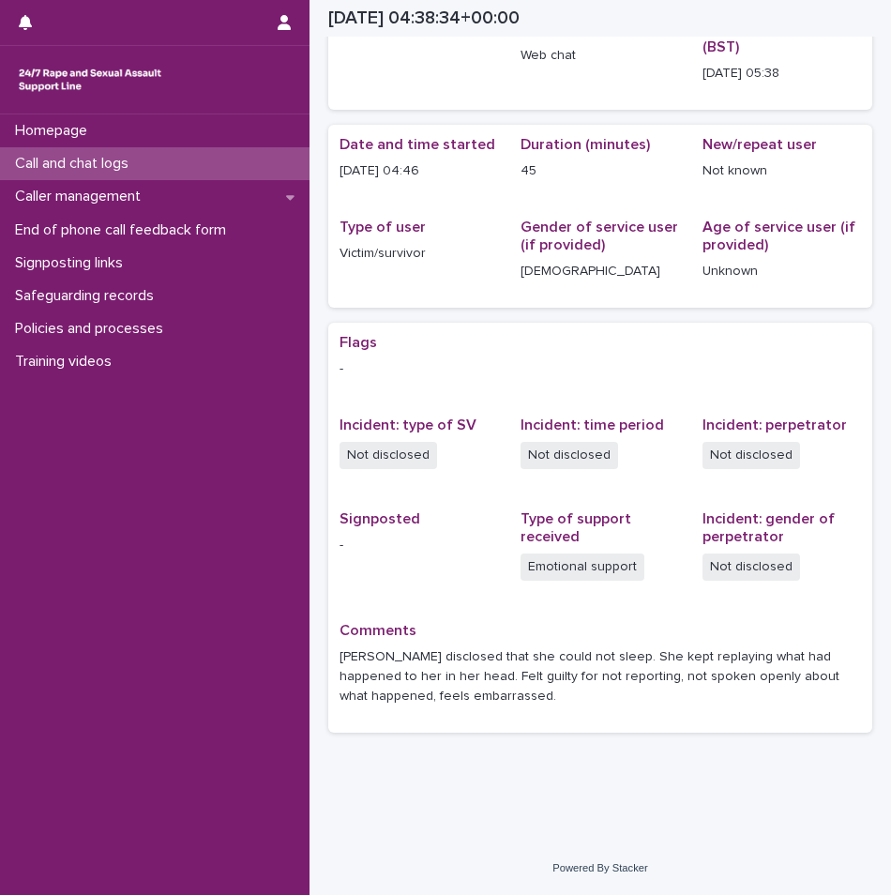
scroll to position [103, 0]
click at [156, 154] on div "Call and chat logs" at bounding box center [155, 163] width 310 height 33
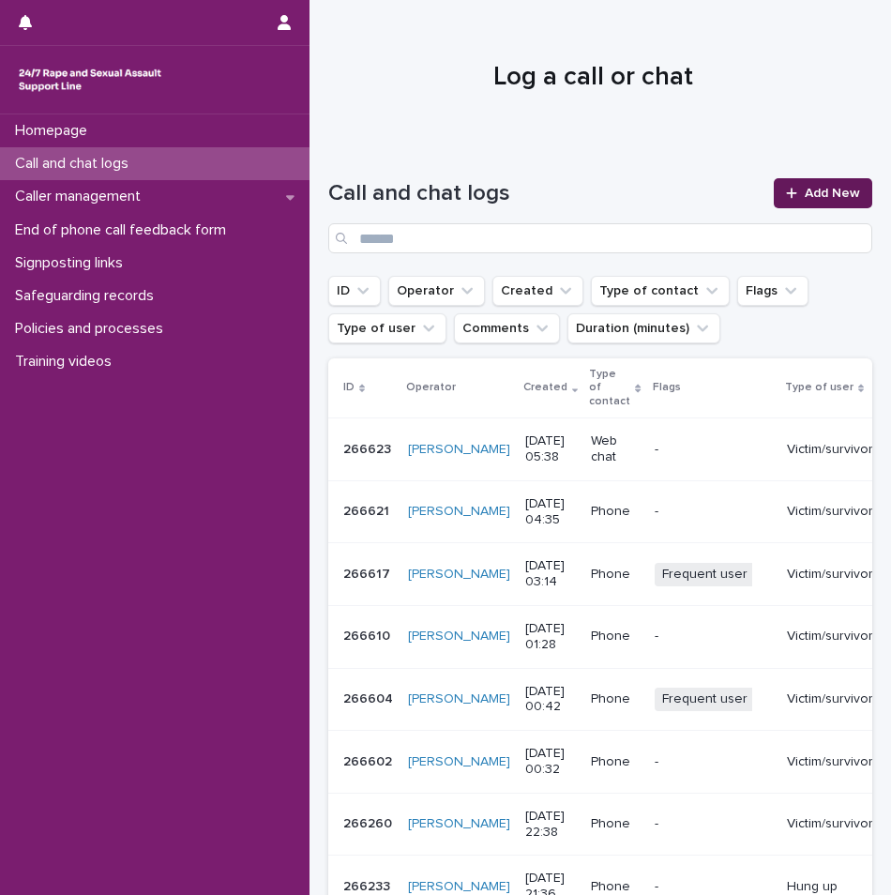
click at [784, 205] on link "Add New" at bounding box center [823, 193] width 99 height 30
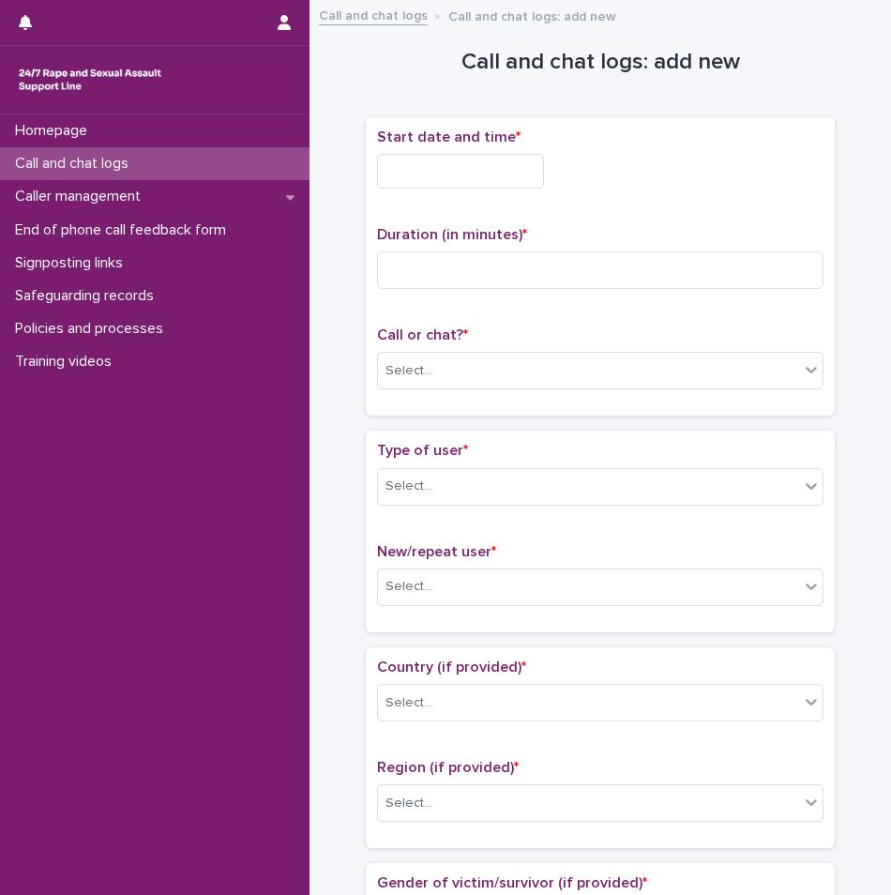
click at [443, 169] on input "text" at bounding box center [460, 171] width 167 height 35
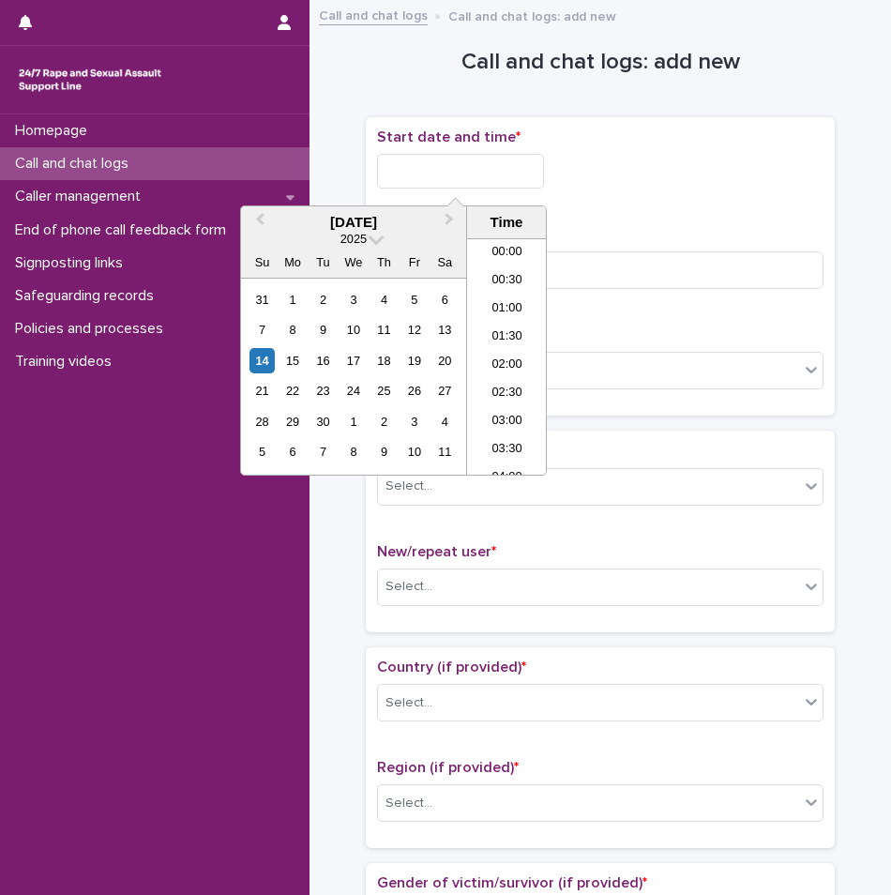
scroll to position [235, 0]
click at [510, 325] on li "05:30" at bounding box center [507, 328] width 80 height 28
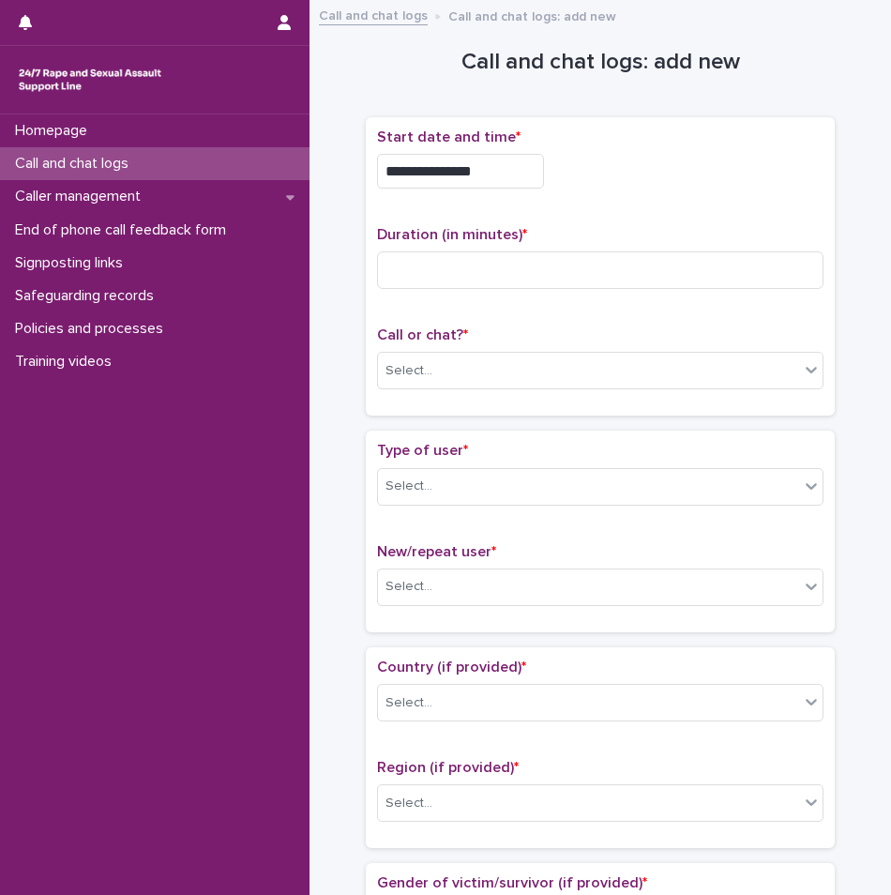
click at [494, 164] on input "**********" at bounding box center [460, 171] width 167 height 35
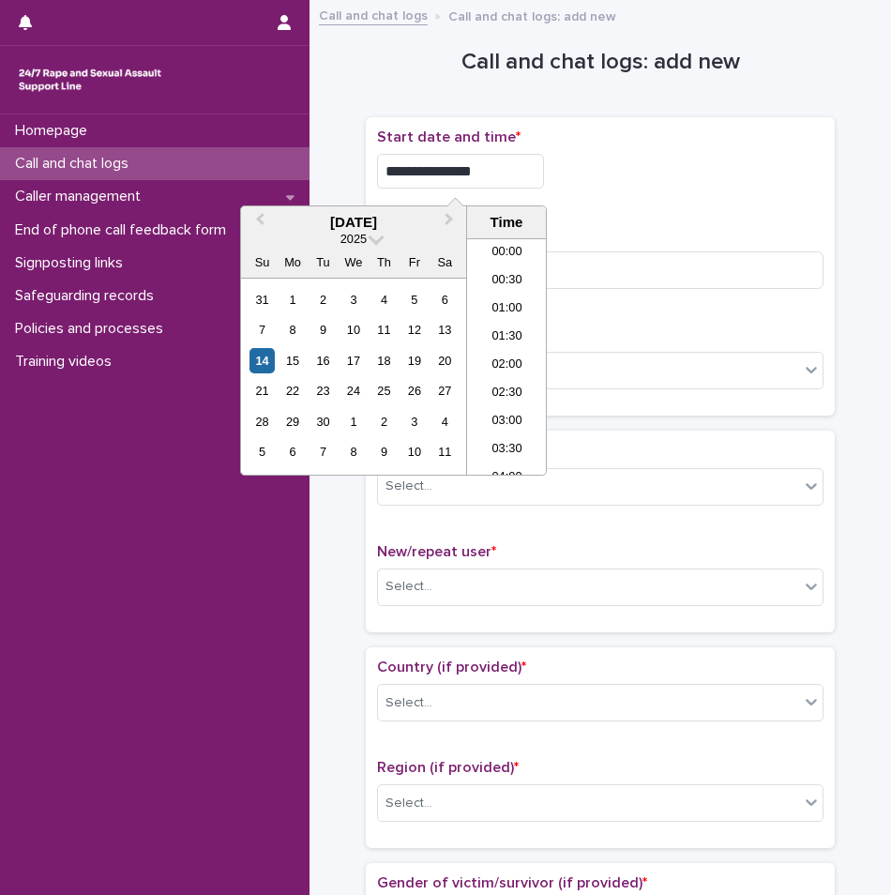
scroll to position [206, 0]
type input "**********"
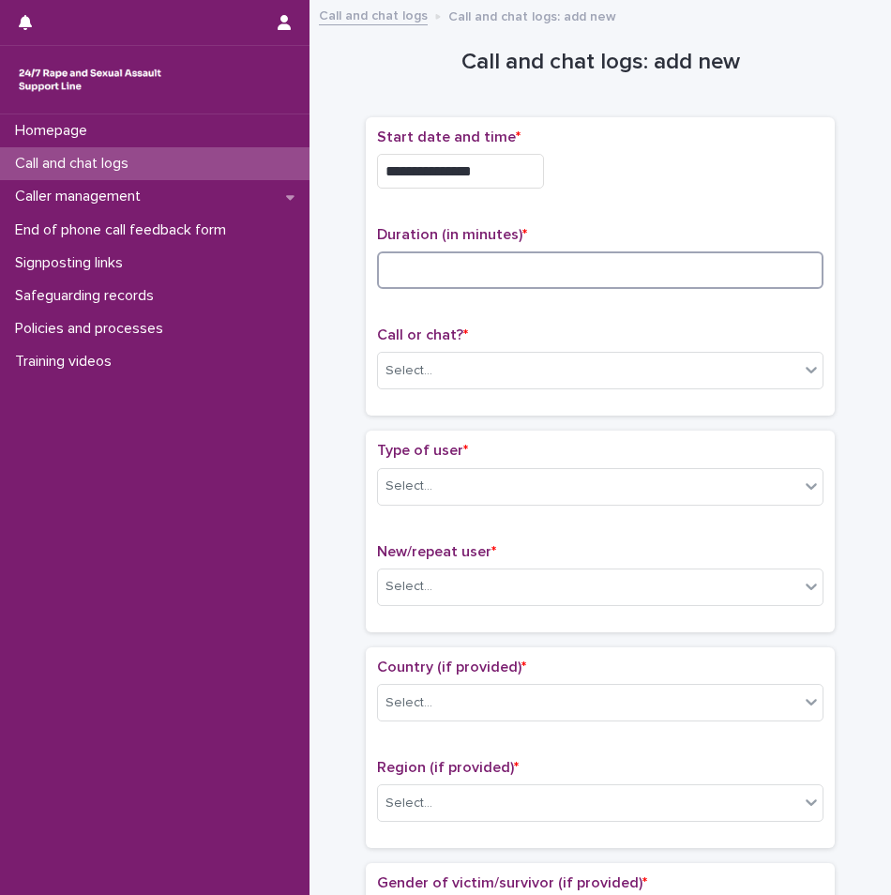
click at [686, 265] on input at bounding box center [600, 270] width 447 height 38
type input "**"
click at [495, 366] on div "Select..." at bounding box center [588, 371] width 421 height 31
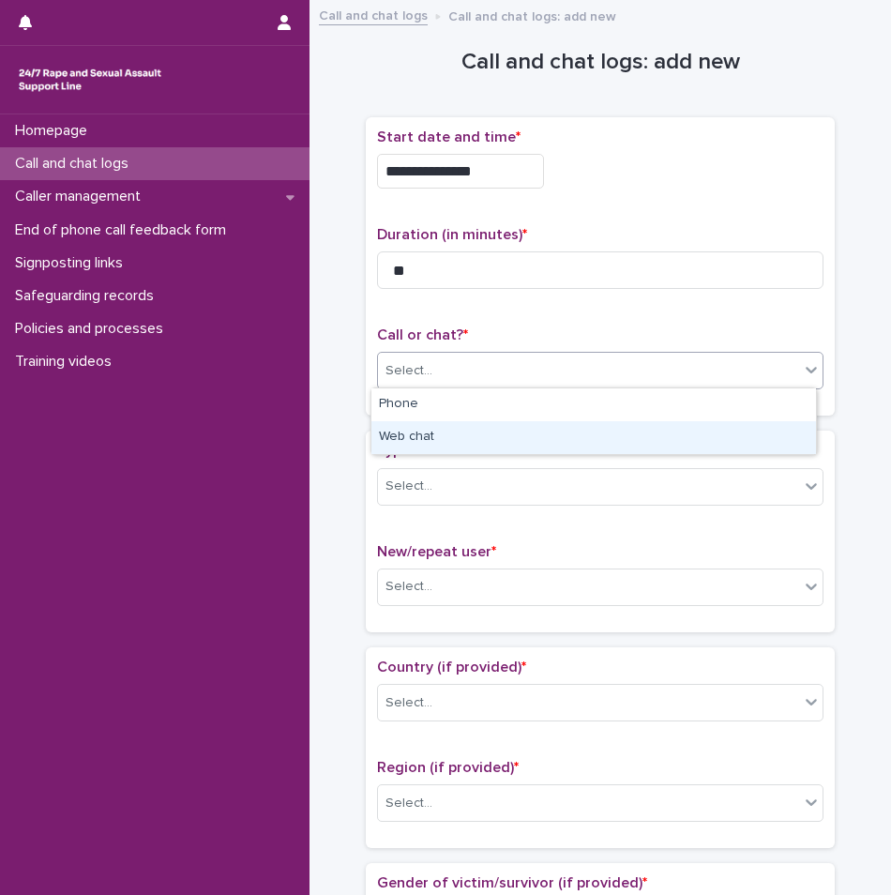
click at [398, 428] on div "Web chat" at bounding box center [593, 437] width 445 height 33
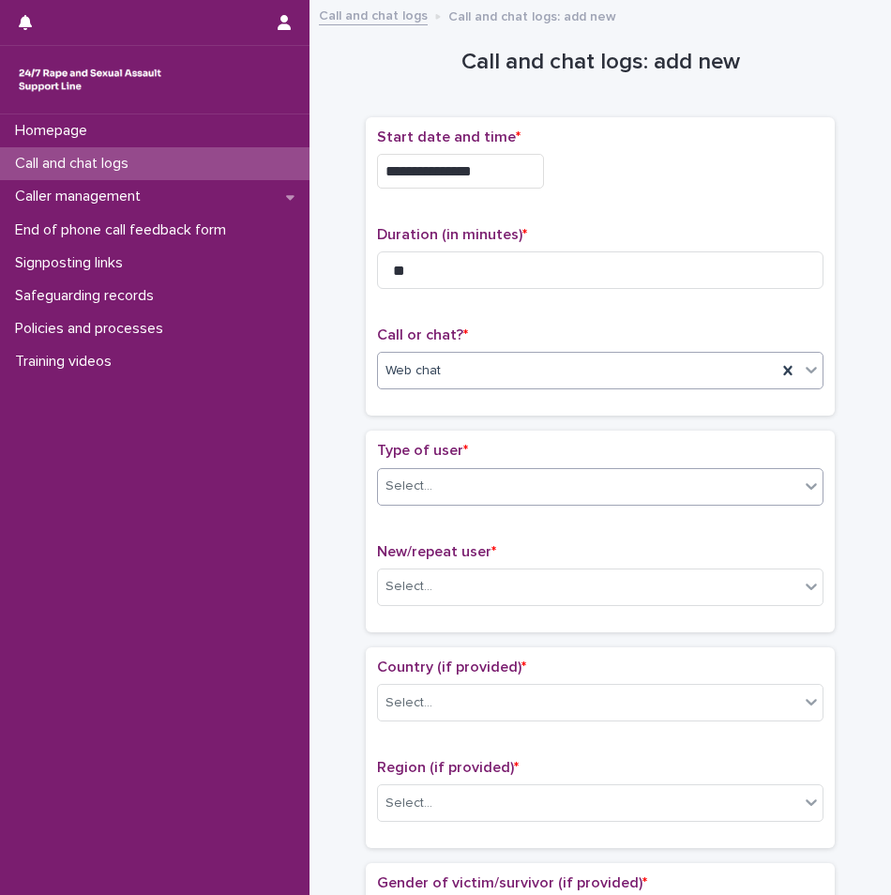
click at [499, 480] on div "Select..." at bounding box center [588, 486] width 421 height 31
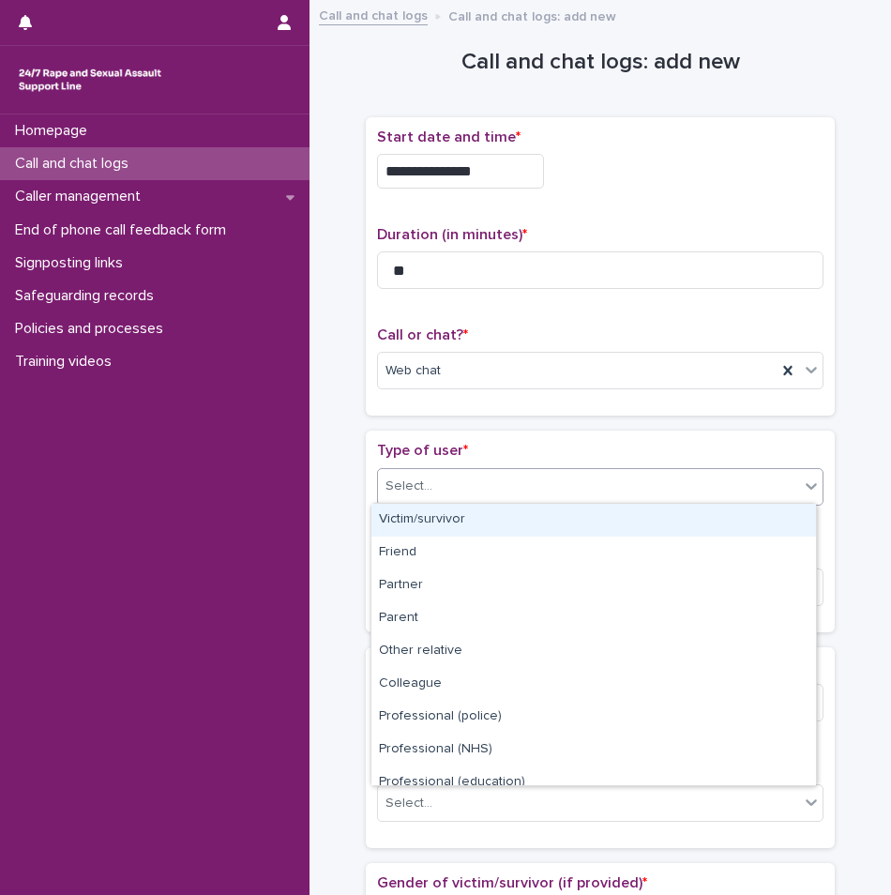
click at [471, 509] on div "Victim/survivor" at bounding box center [593, 520] width 445 height 33
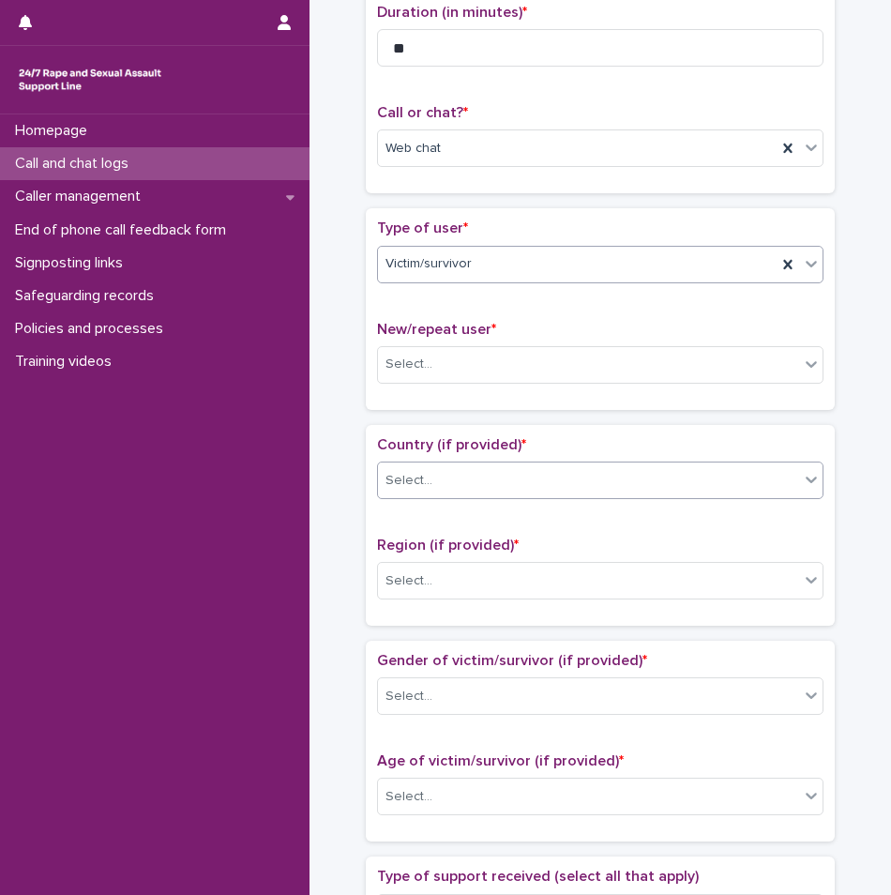
scroll to position [281, 0]
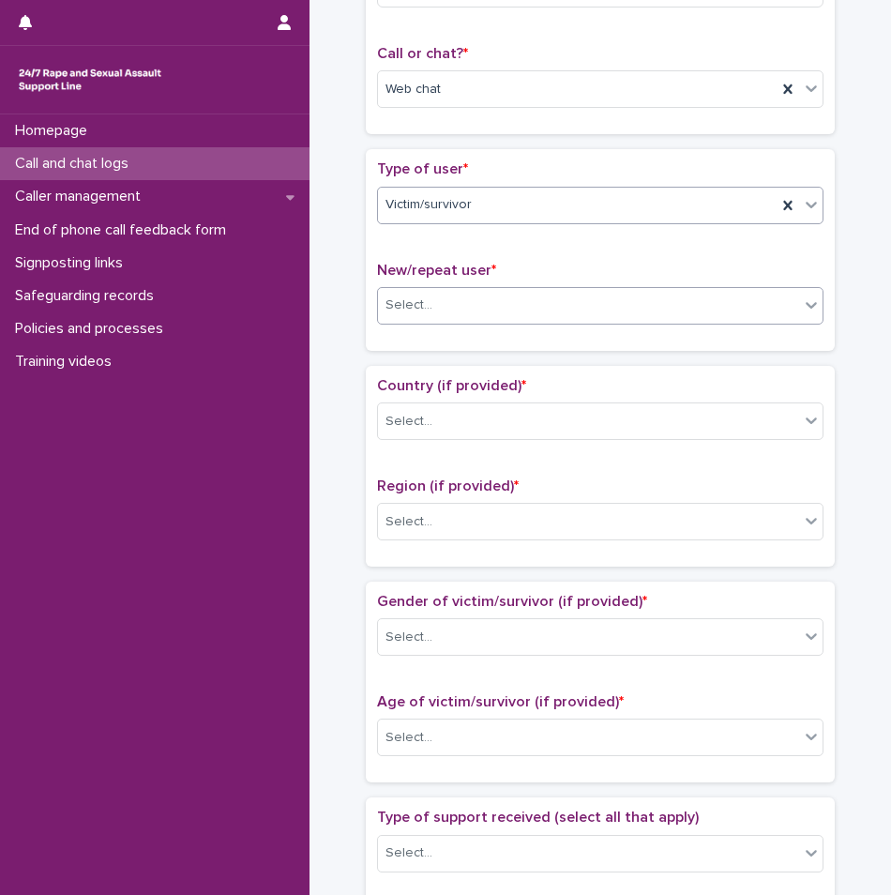
click at [458, 305] on div "Select..." at bounding box center [588, 305] width 421 height 31
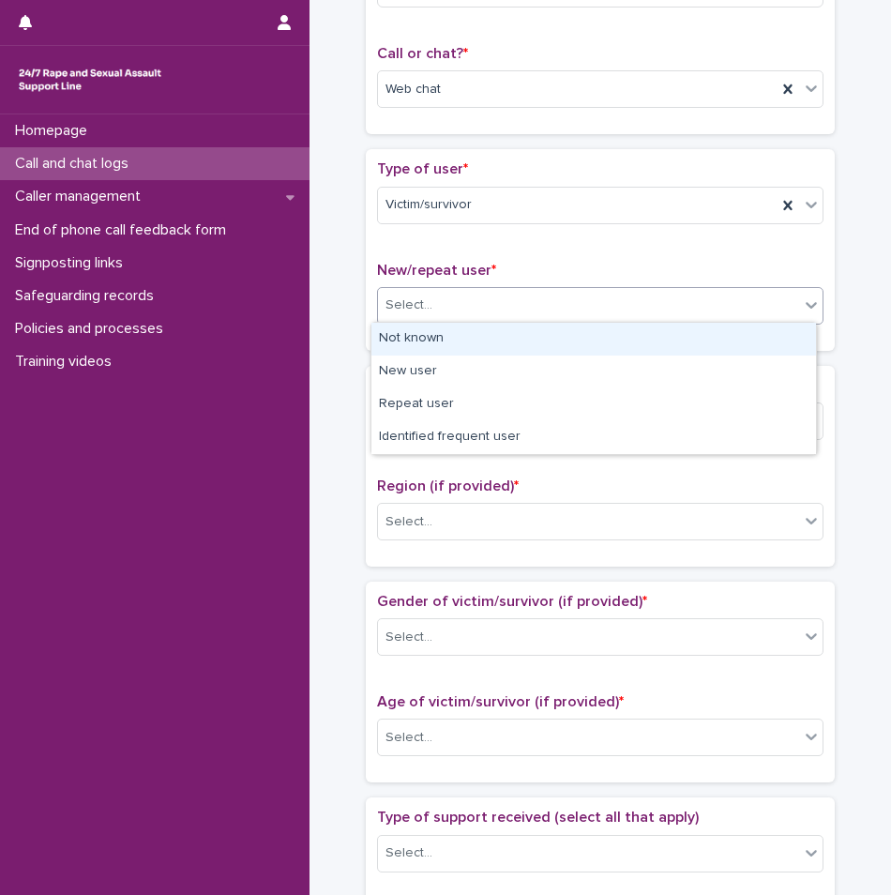
click at [440, 340] on div "Not known" at bounding box center [593, 339] width 445 height 33
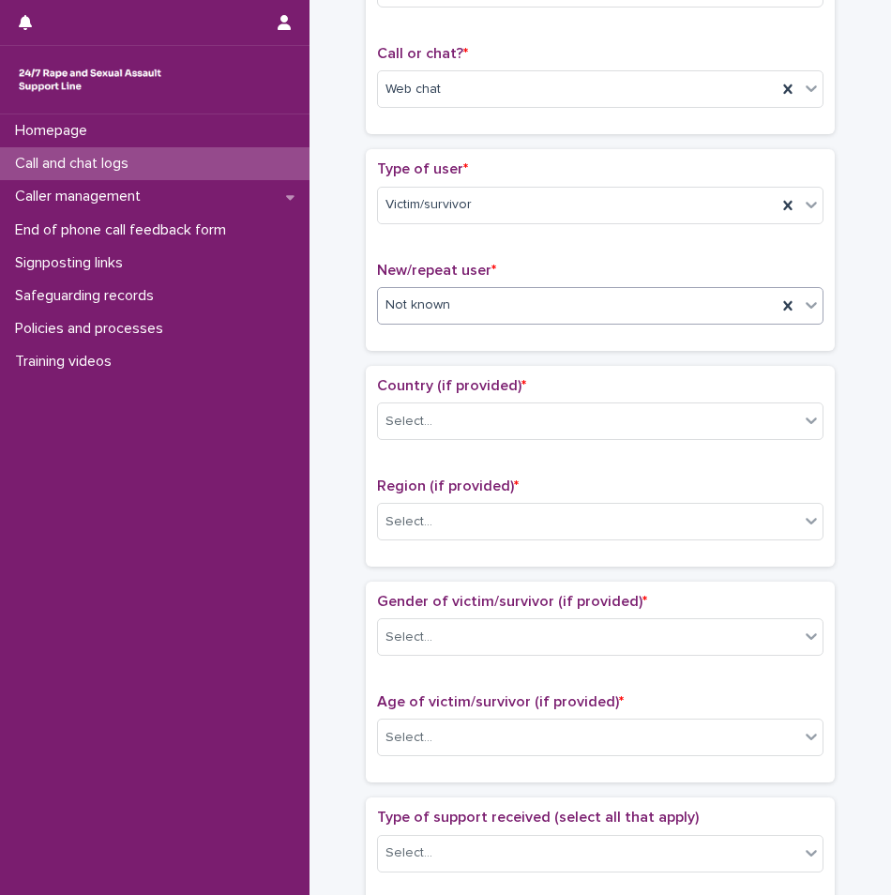
click at [469, 438] on div "Country (if provided) * Select..." at bounding box center [600, 416] width 447 height 78
click at [469, 428] on div "Select..." at bounding box center [588, 421] width 421 height 31
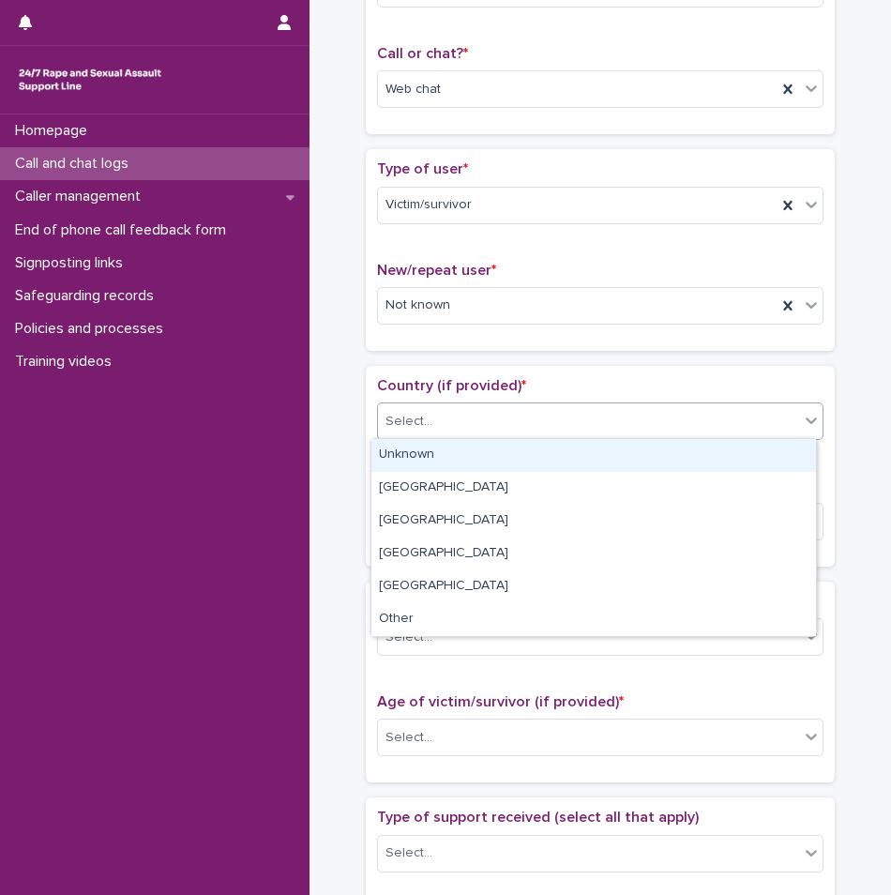
click at [445, 456] on div "Unknown" at bounding box center [593, 455] width 445 height 33
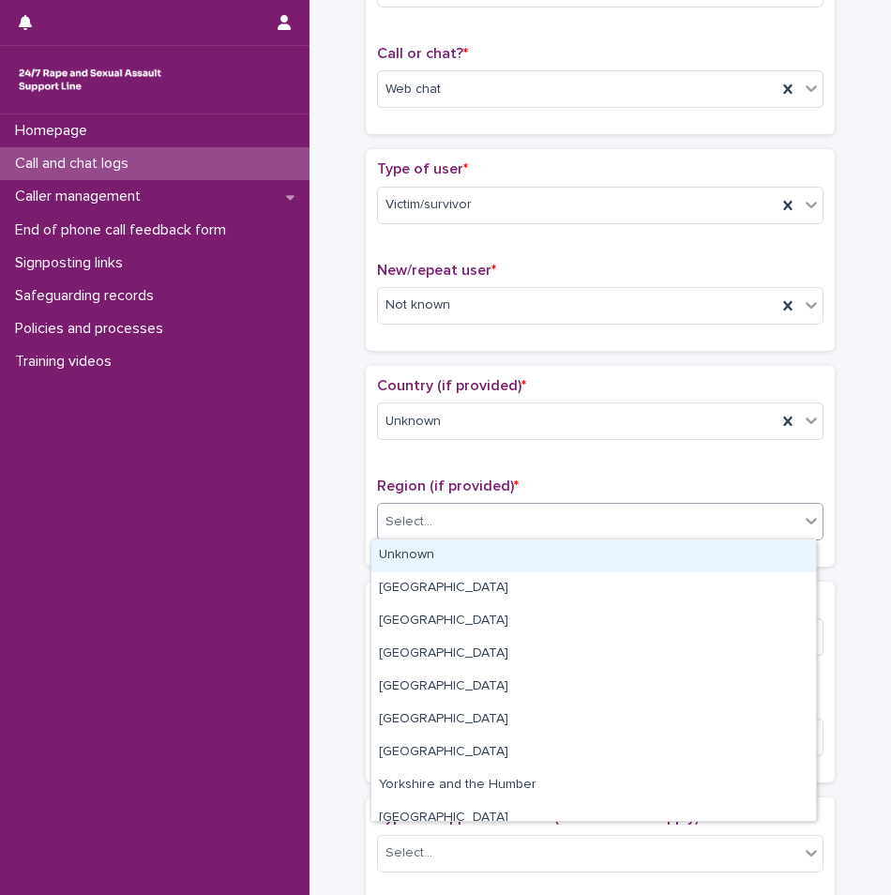
click at [433, 519] on div "Select..." at bounding box center [588, 522] width 421 height 31
click at [425, 552] on div "Unknown" at bounding box center [593, 555] width 445 height 33
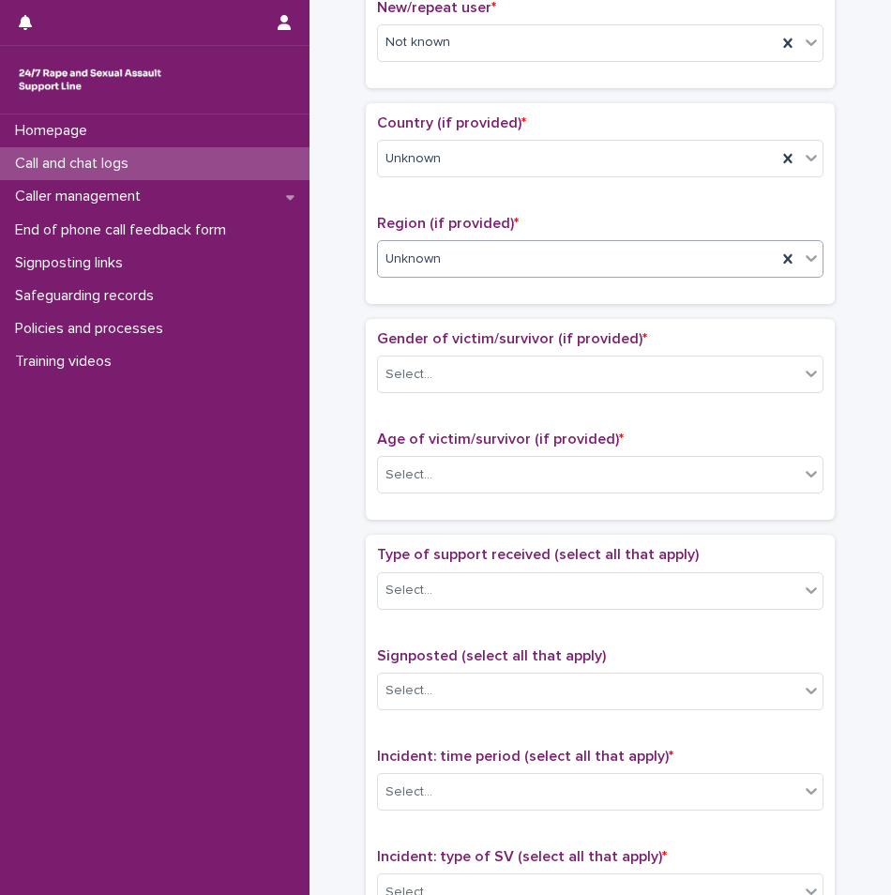
scroll to position [563, 0]
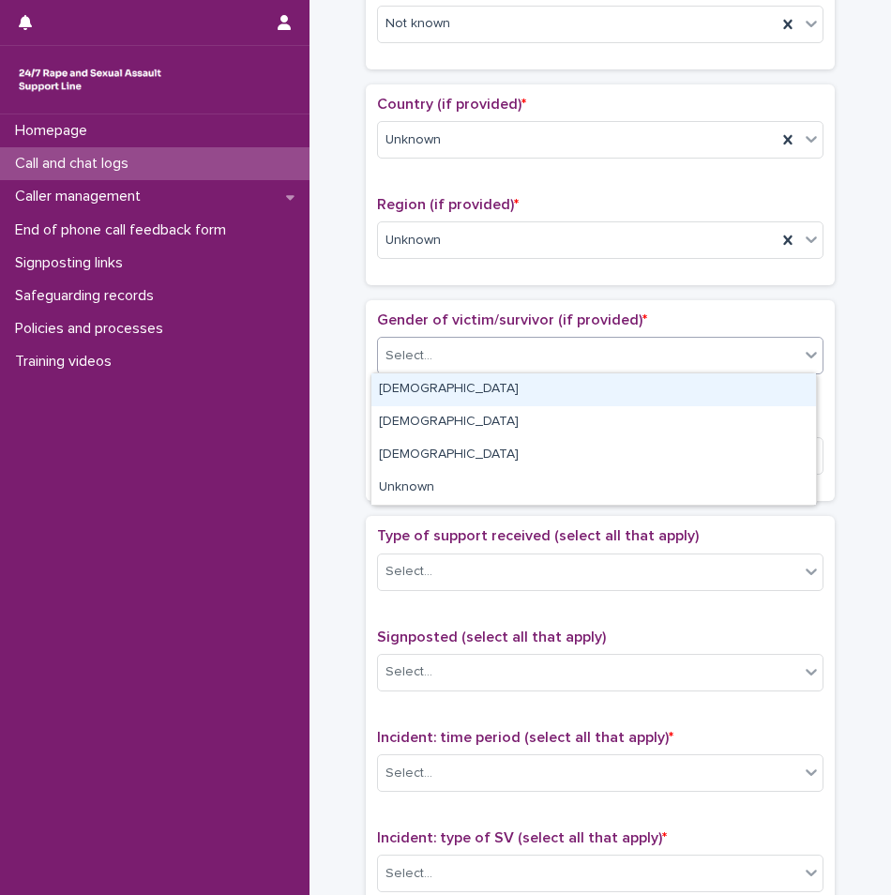
click at [416, 347] on div "Select..." at bounding box center [409, 356] width 47 height 20
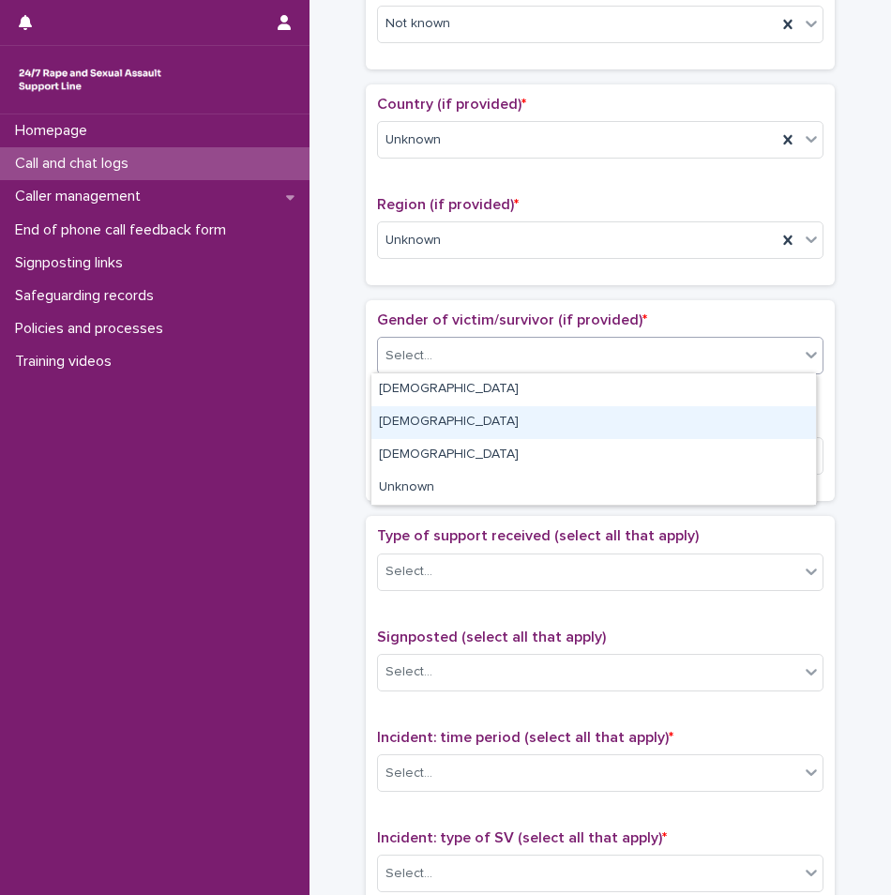
click at [408, 411] on div "[DEMOGRAPHIC_DATA]" at bounding box center [593, 422] width 445 height 33
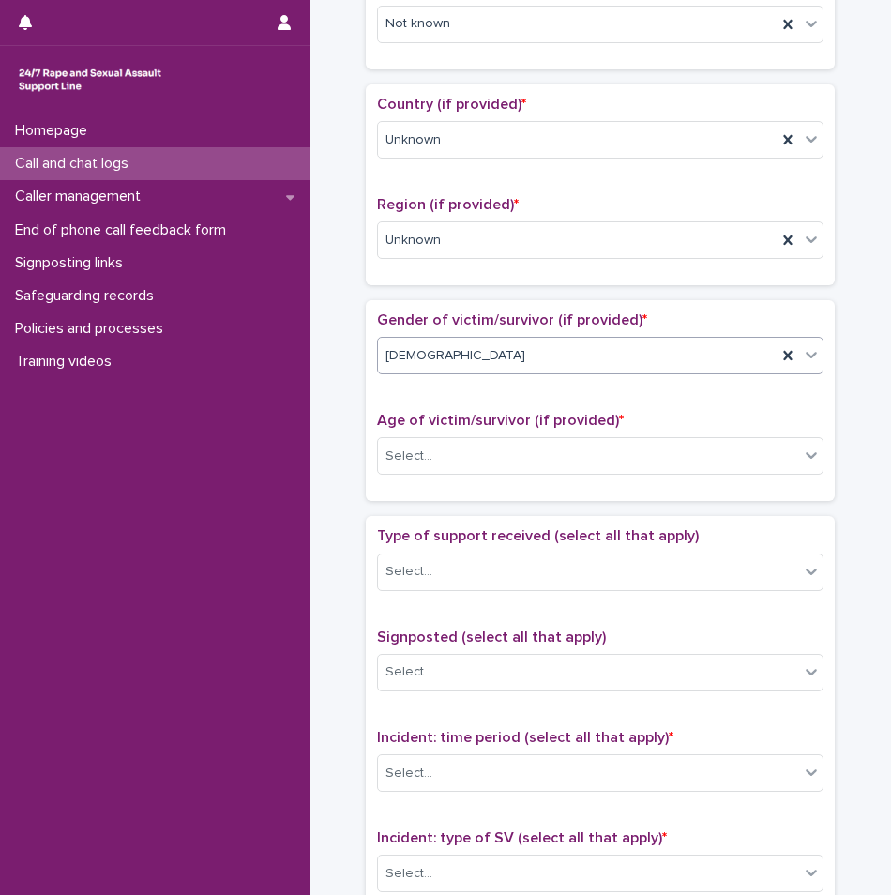
scroll to position [750, 0]
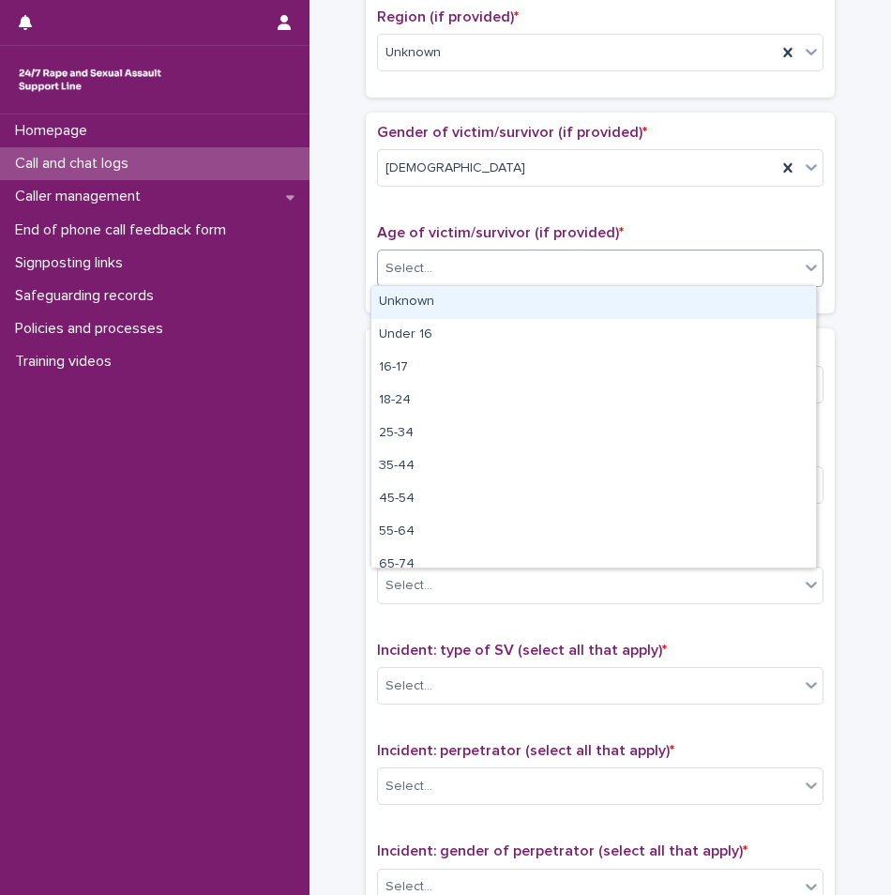
click at [439, 273] on div "Select..." at bounding box center [588, 268] width 421 height 31
click at [430, 306] on div "Unknown" at bounding box center [593, 302] width 445 height 33
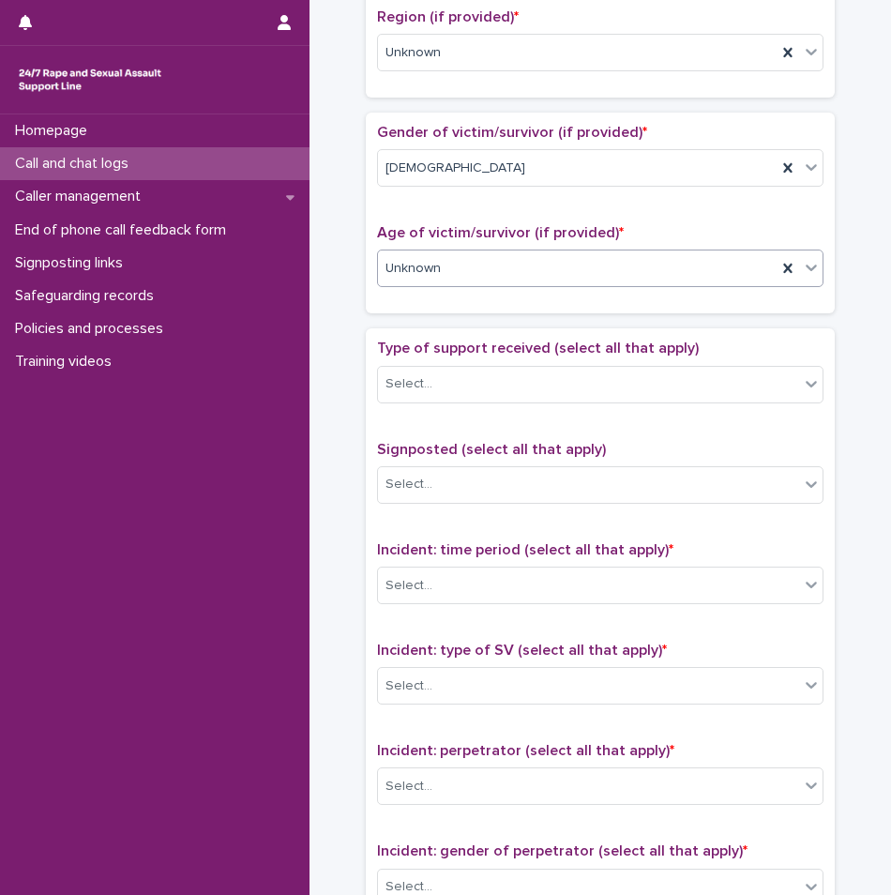
click at [425, 346] on span "Type of support received (select all that apply)" at bounding box center [538, 348] width 322 height 15
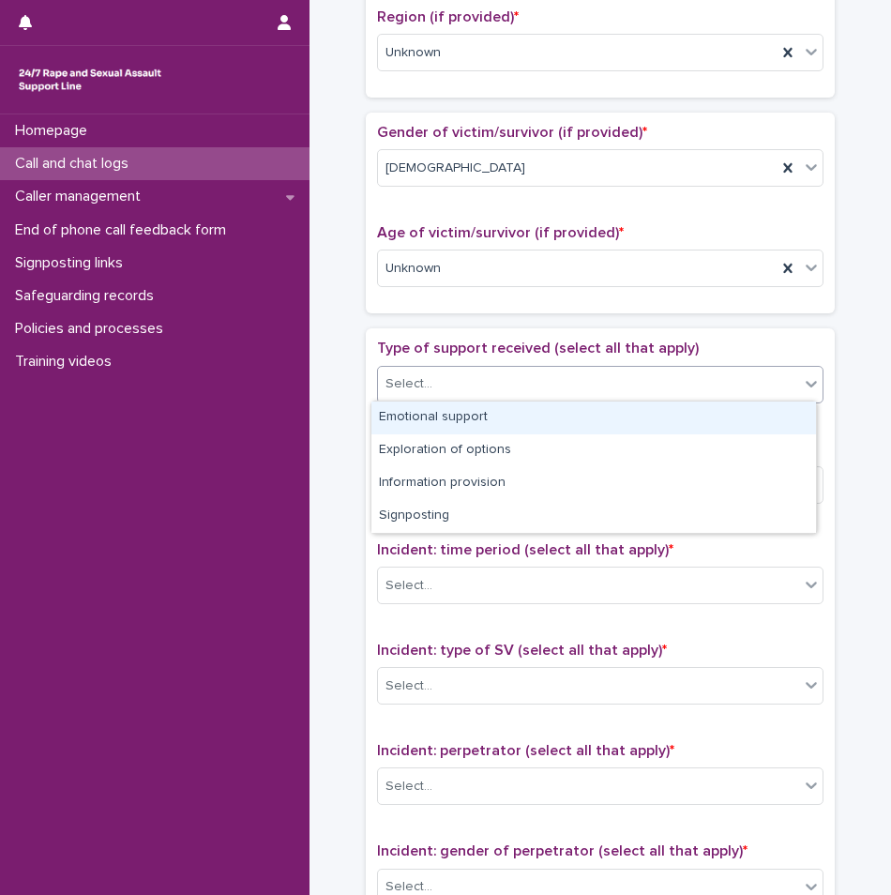
click at [430, 387] on div "Select..." at bounding box center [588, 384] width 421 height 31
click at [433, 430] on div "Emotional support" at bounding box center [593, 418] width 445 height 33
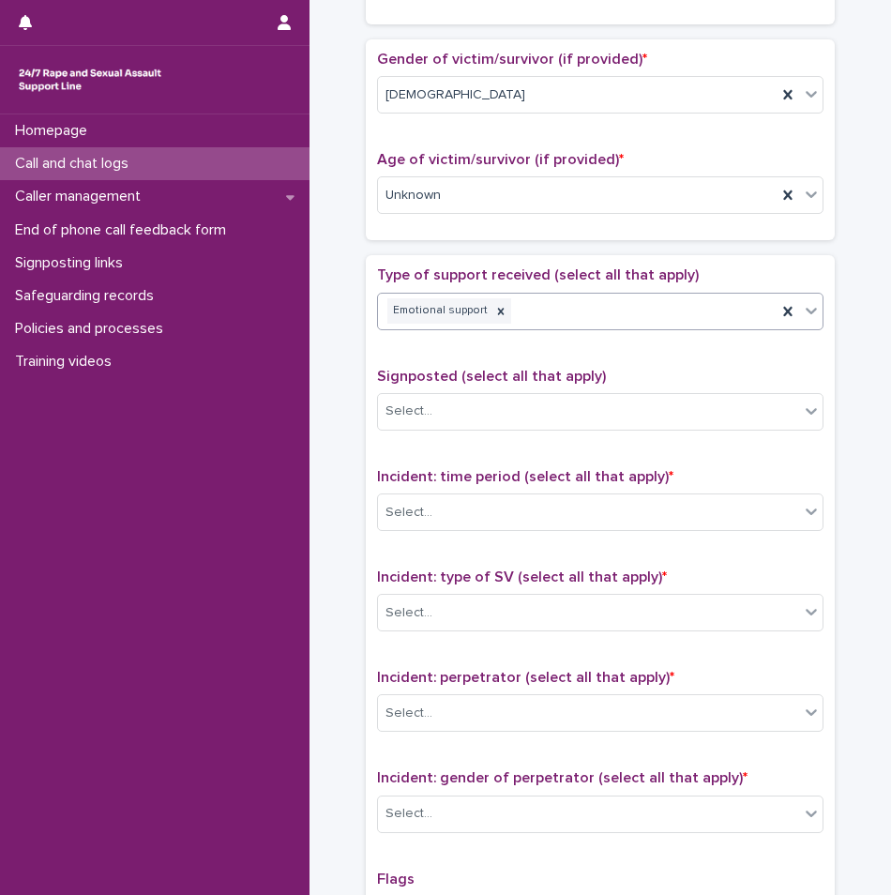
scroll to position [938, 0]
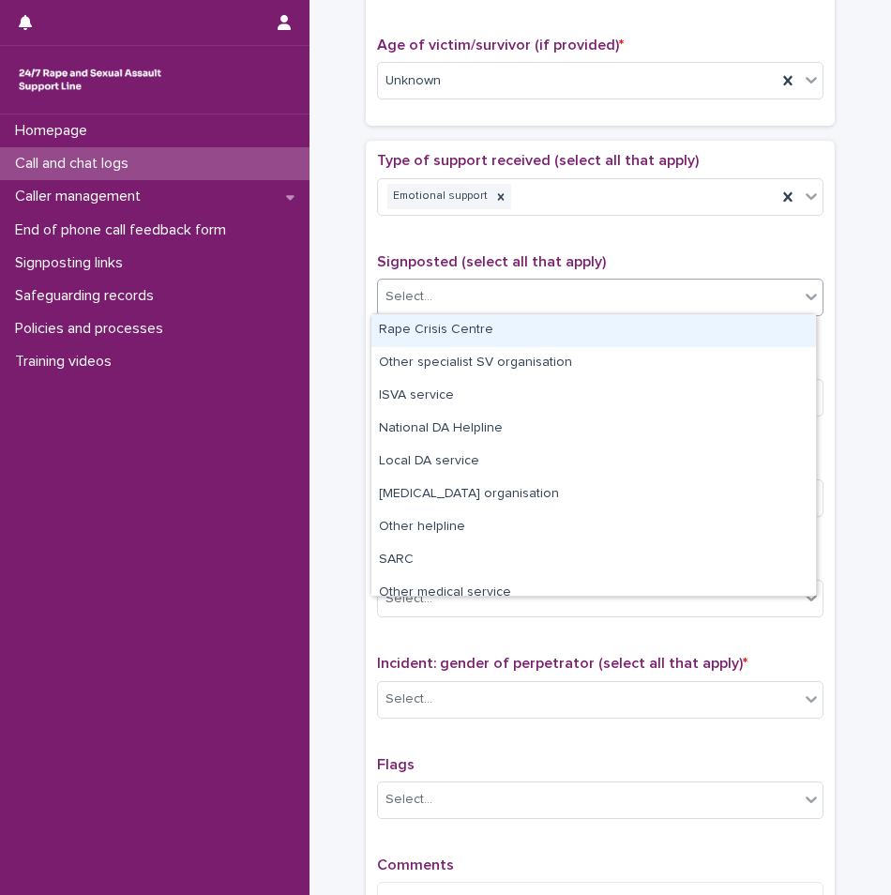
click at [447, 295] on div "Select..." at bounding box center [588, 296] width 421 height 31
click at [444, 265] on span "Signposted (select all that apply)" at bounding box center [491, 261] width 229 height 15
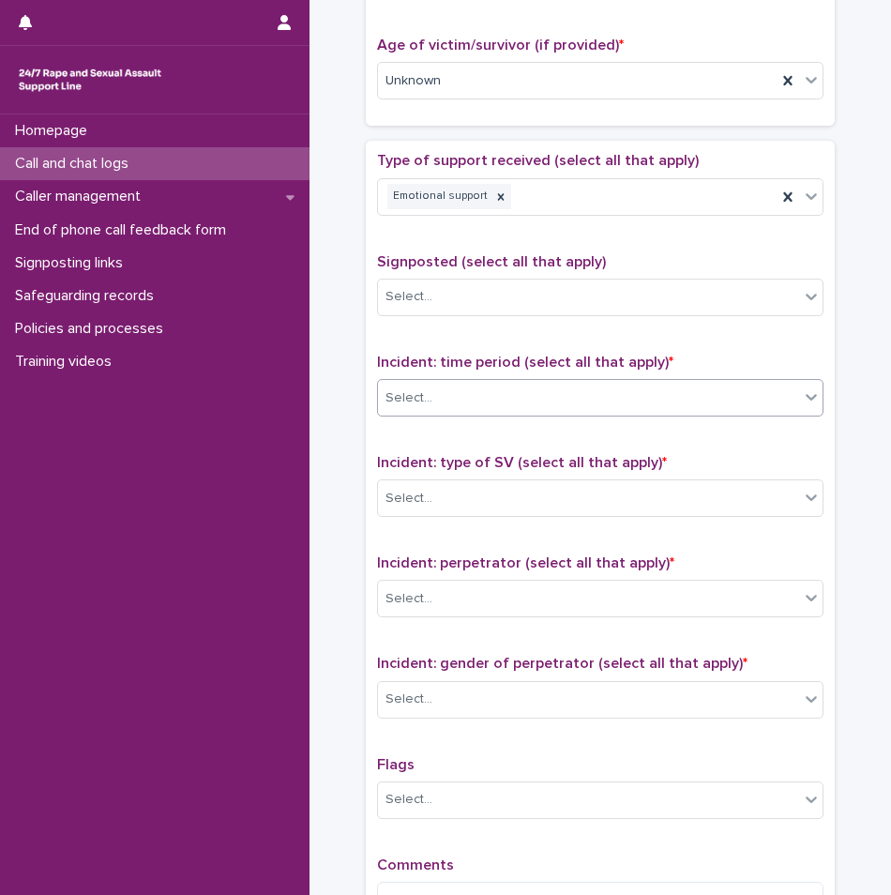
click at [429, 393] on div "Select..." at bounding box center [588, 398] width 421 height 31
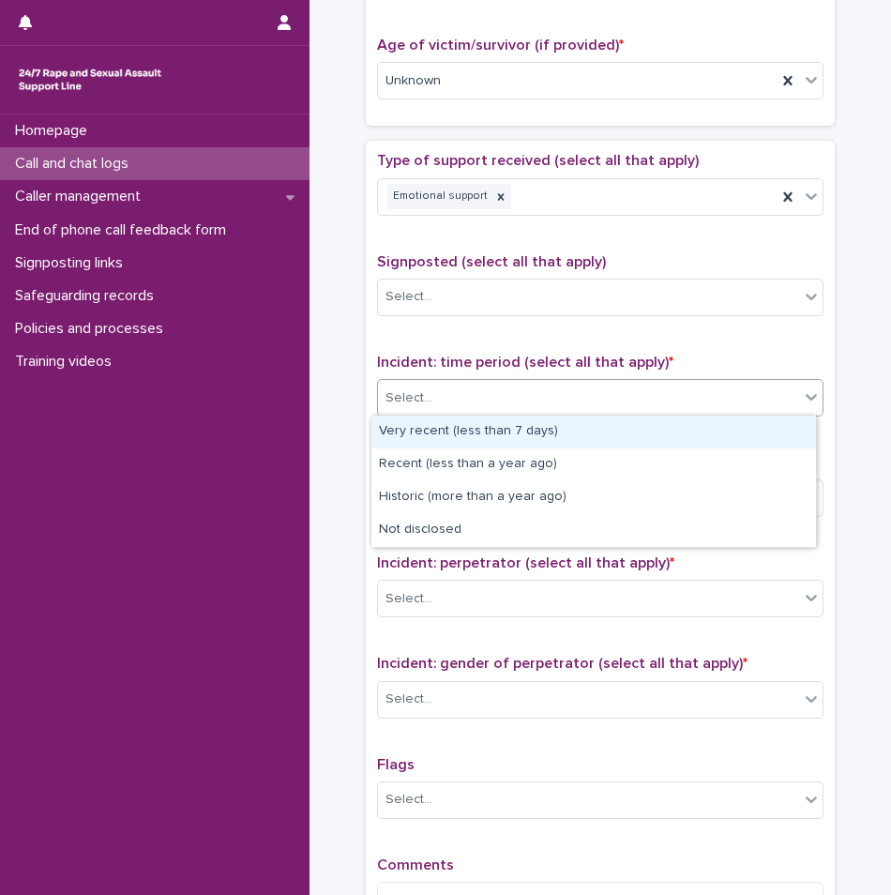
click at [432, 428] on div "Very recent (less than 7 days)" at bounding box center [593, 432] width 445 height 33
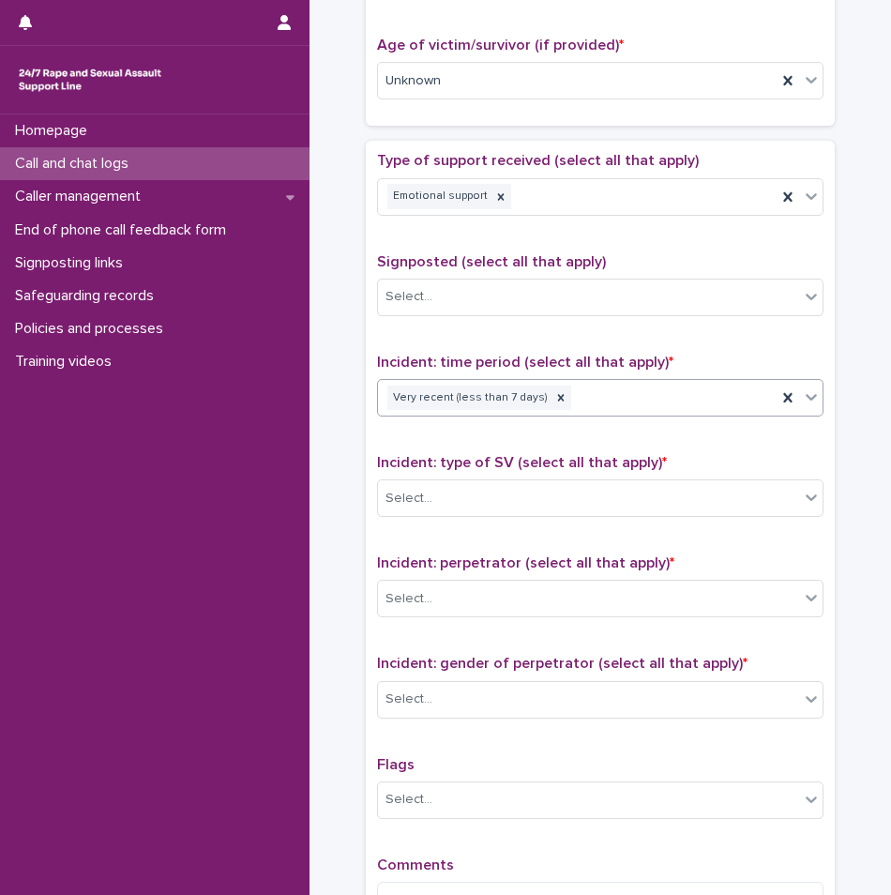
scroll to position [1126, 0]
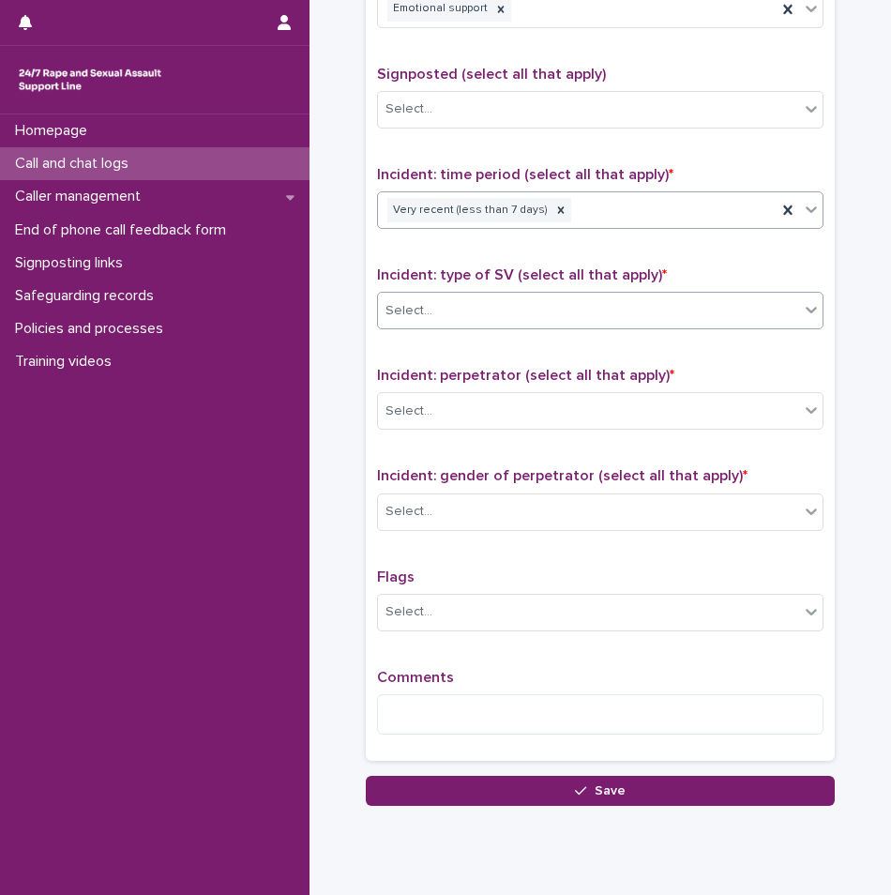
click at [434, 320] on div at bounding box center [435, 310] width 2 height 23
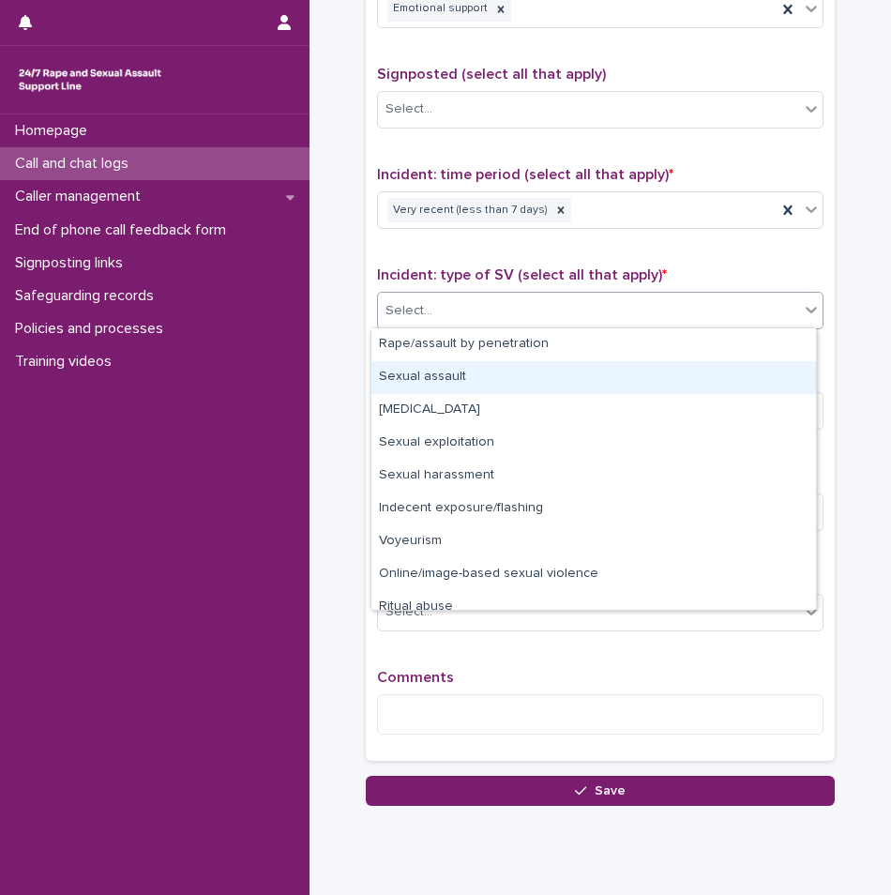
click at [422, 371] on div "Sexual assault" at bounding box center [593, 377] width 445 height 33
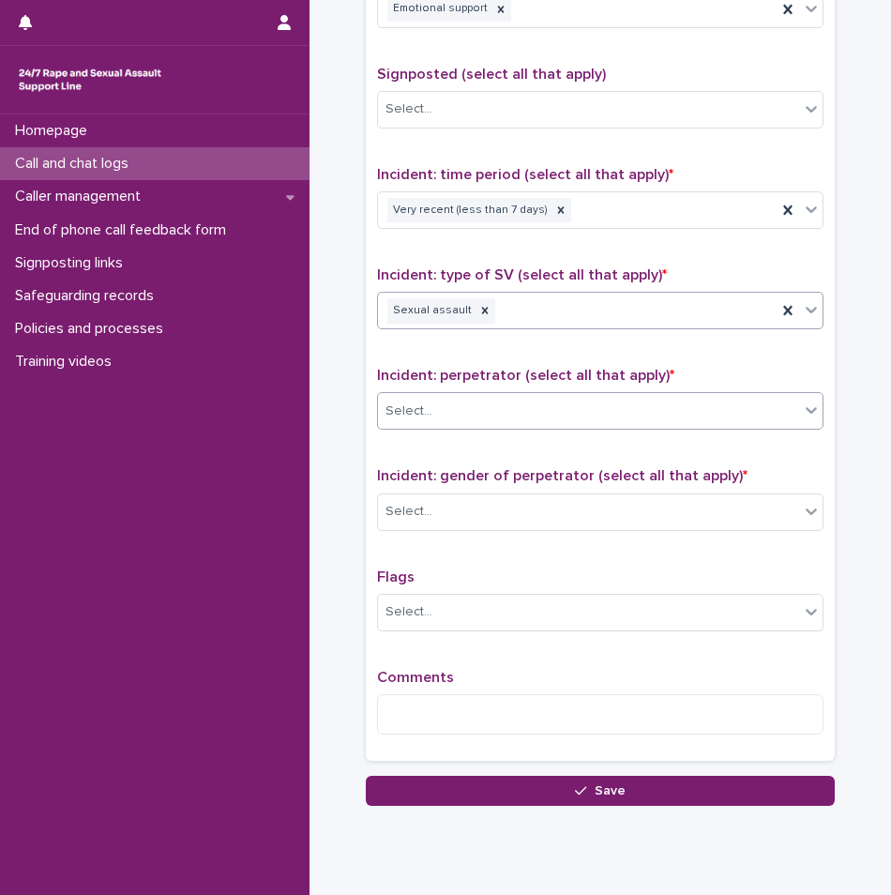
click at [432, 402] on div "Select..." at bounding box center [588, 411] width 421 height 31
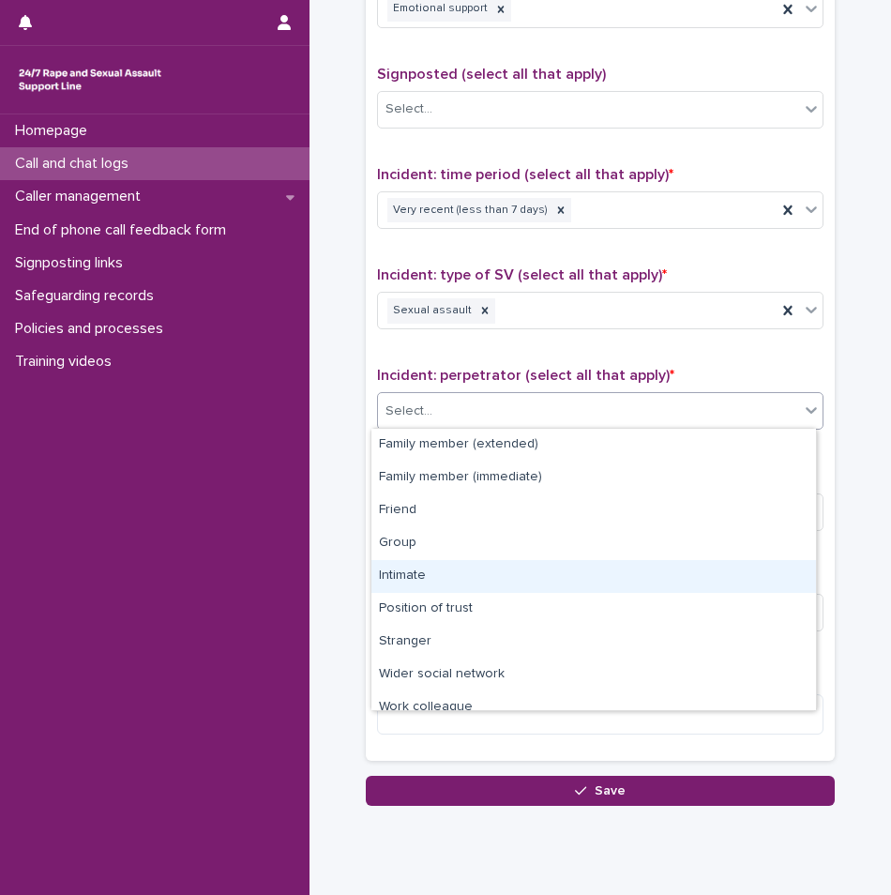
click at [404, 562] on div "Intimate" at bounding box center [593, 576] width 445 height 33
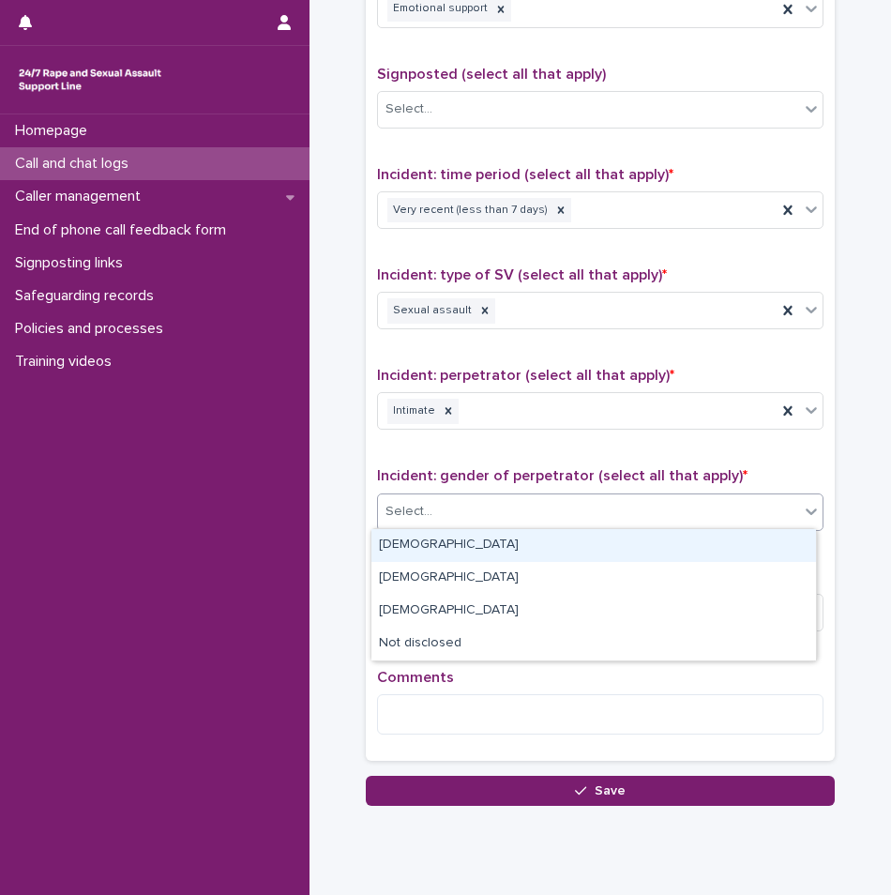
click at [452, 515] on div "Select..." at bounding box center [588, 511] width 421 height 31
click at [440, 552] on div "[DEMOGRAPHIC_DATA]" at bounding box center [593, 545] width 445 height 33
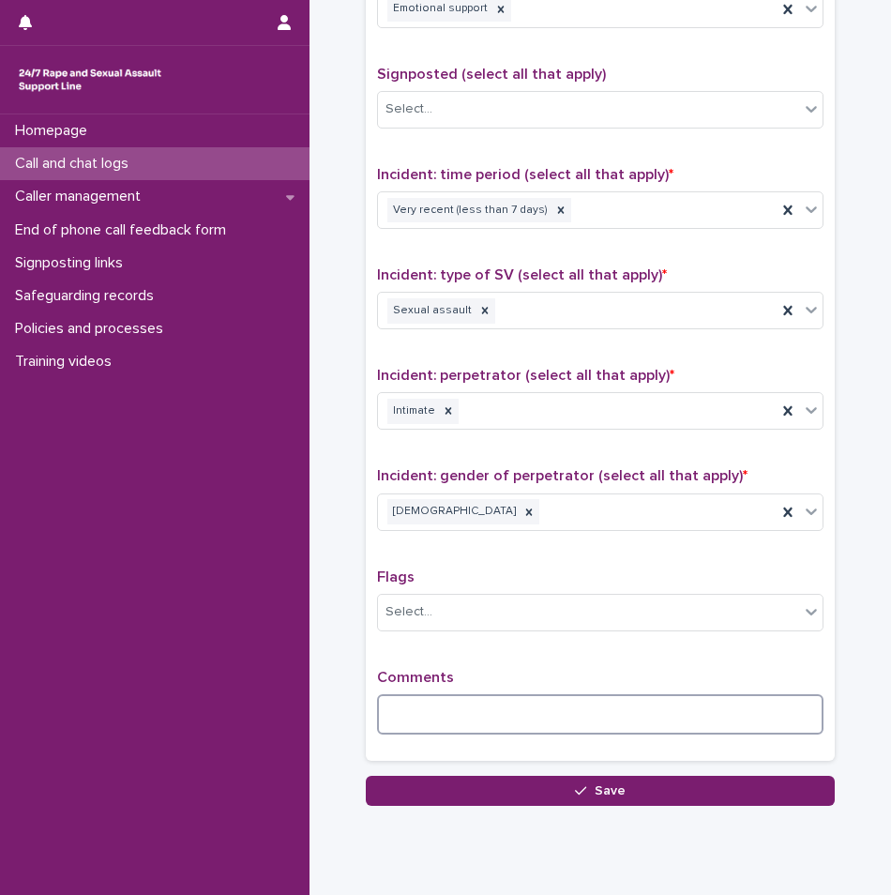
click at [437, 699] on textarea at bounding box center [600, 714] width 447 height 40
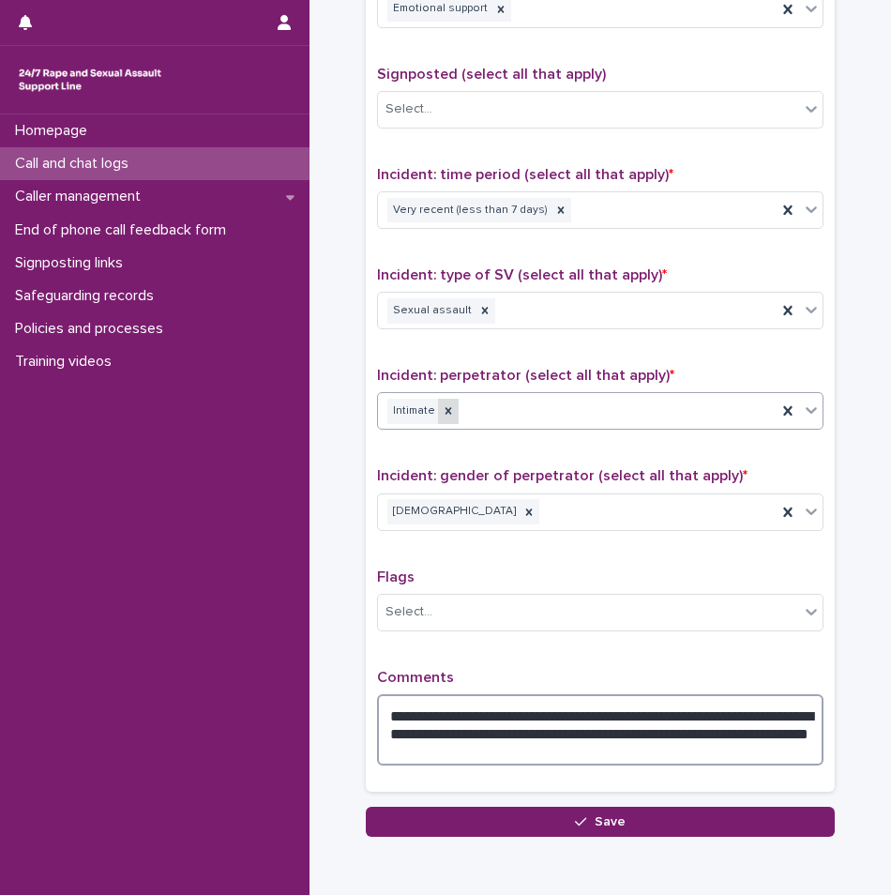
click at [442, 406] on icon at bounding box center [448, 410] width 13 height 13
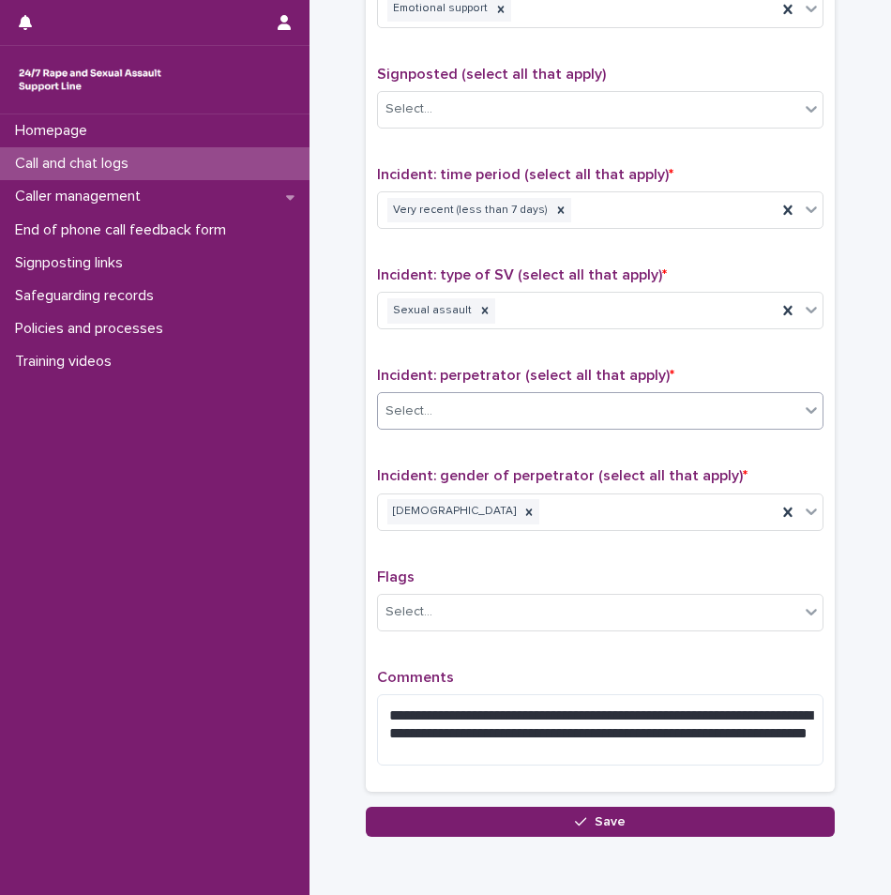
click at [483, 411] on div "Select..." at bounding box center [588, 411] width 421 height 31
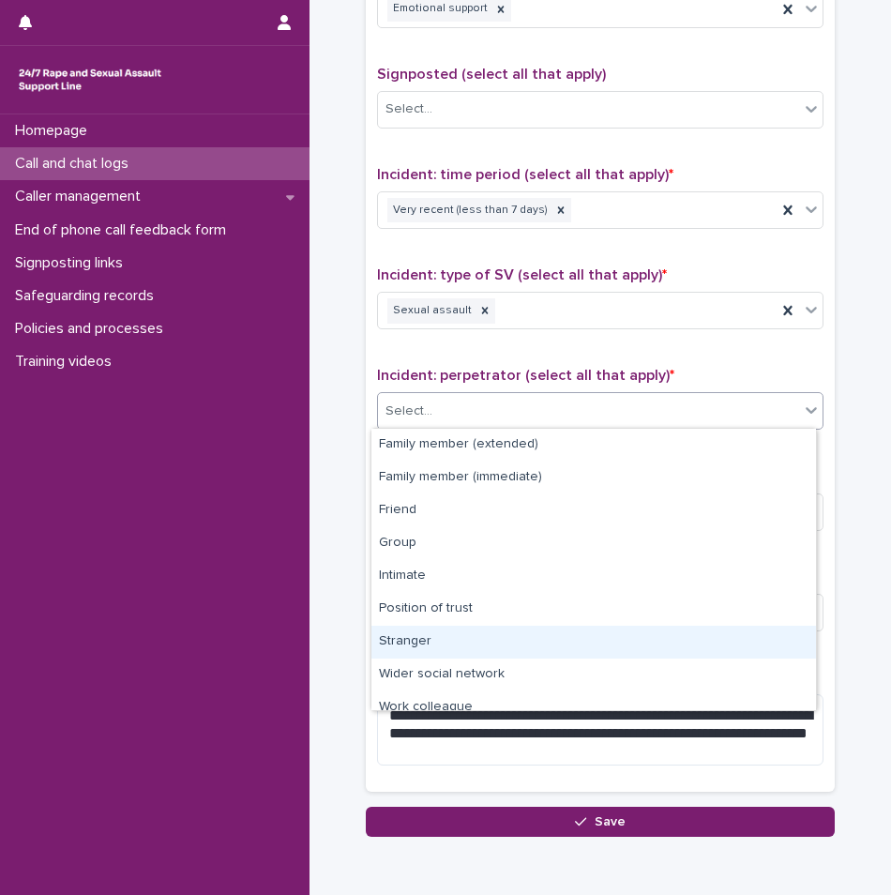
scroll to position [80, 0]
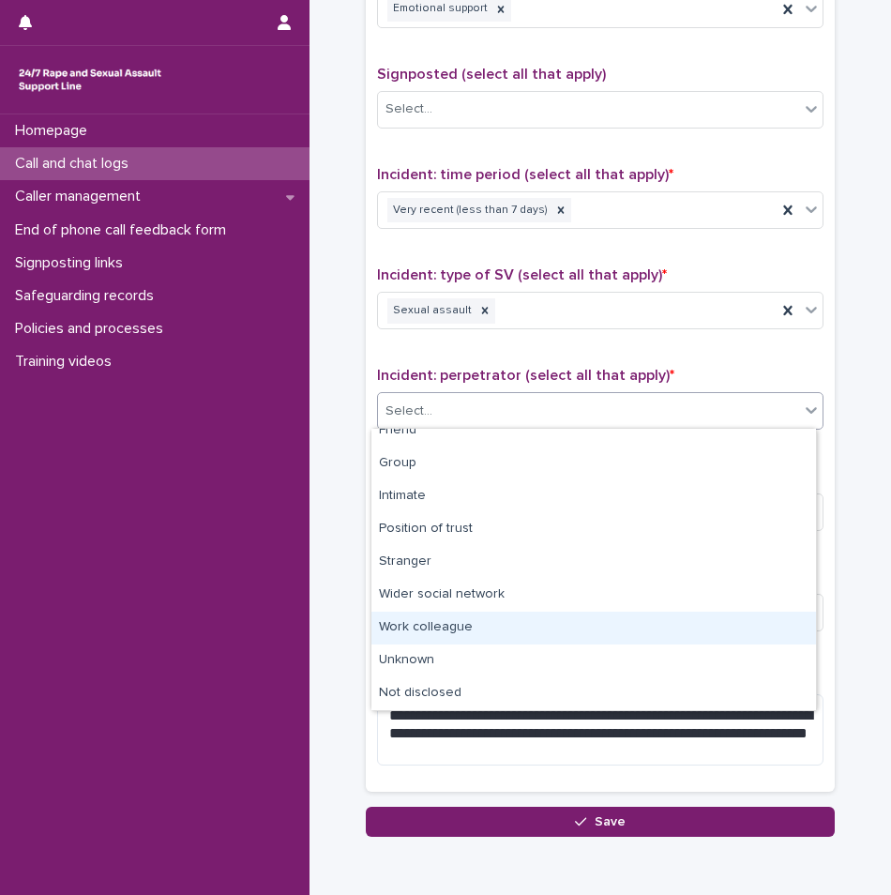
click at [427, 634] on div "Work colleague" at bounding box center [593, 628] width 445 height 33
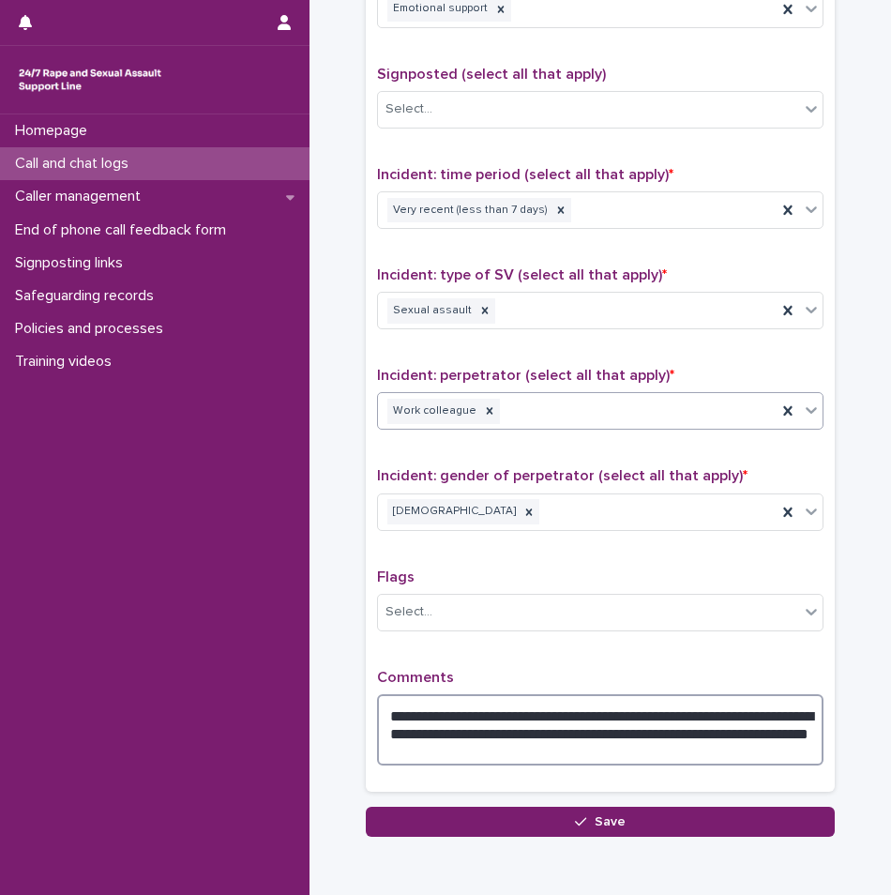
click at [473, 762] on textarea "**********" at bounding box center [600, 729] width 447 height 71
type textarea "**********"
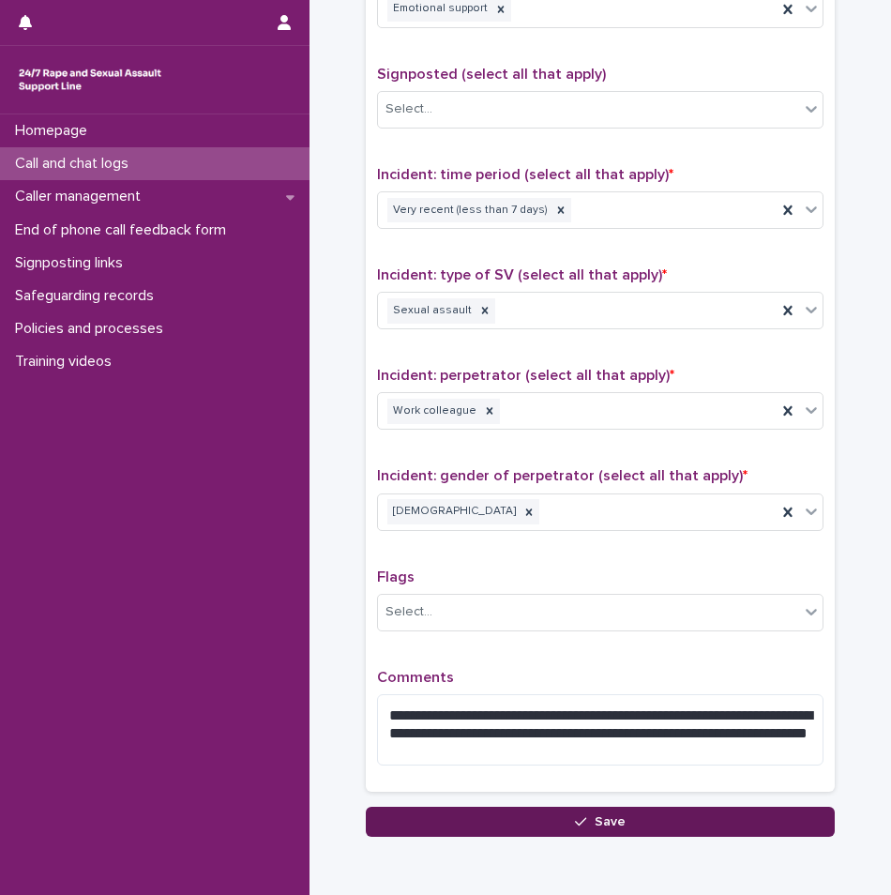
click at [733, 819] on button "Save" at bounding box center [600, 822] width 469 height 30
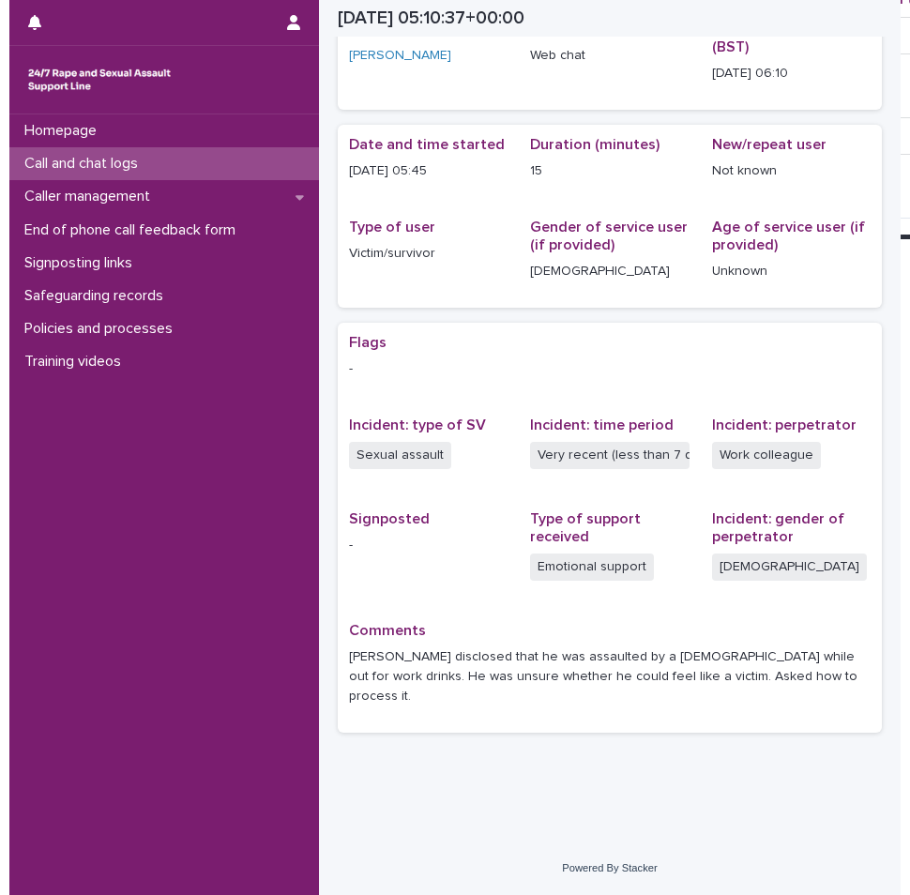
scroll to position [83, 0]
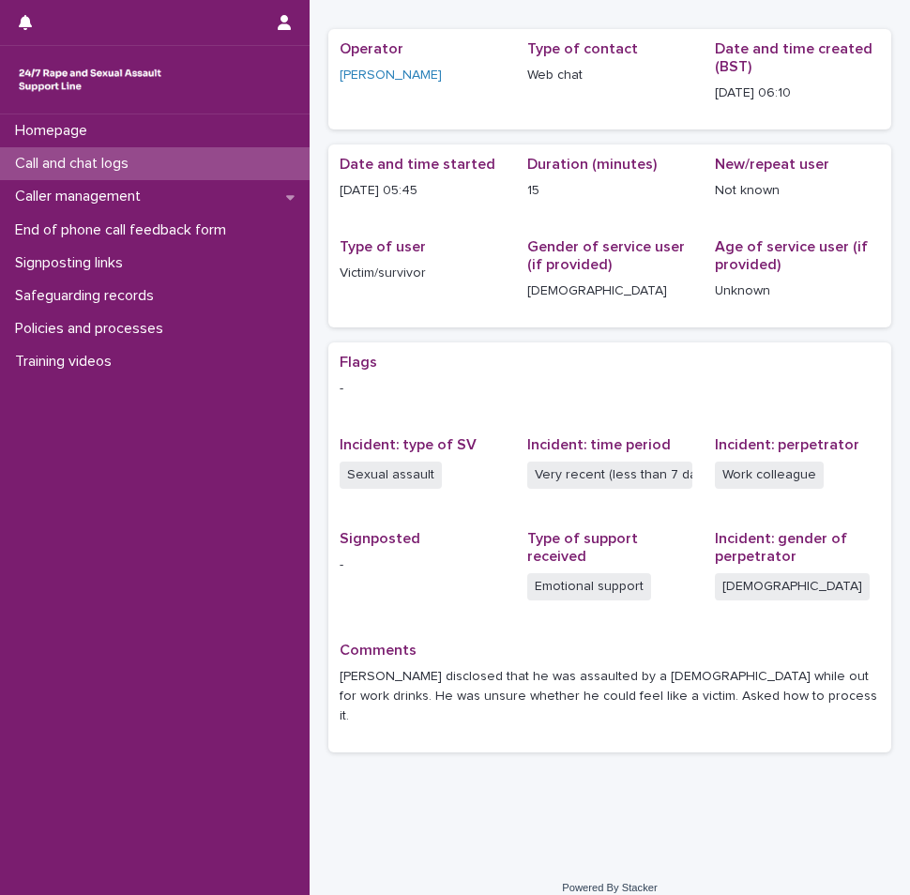
click at [193, 170] on div "Call and chat logs" at bounding box center [155, 163] width 310 height 33
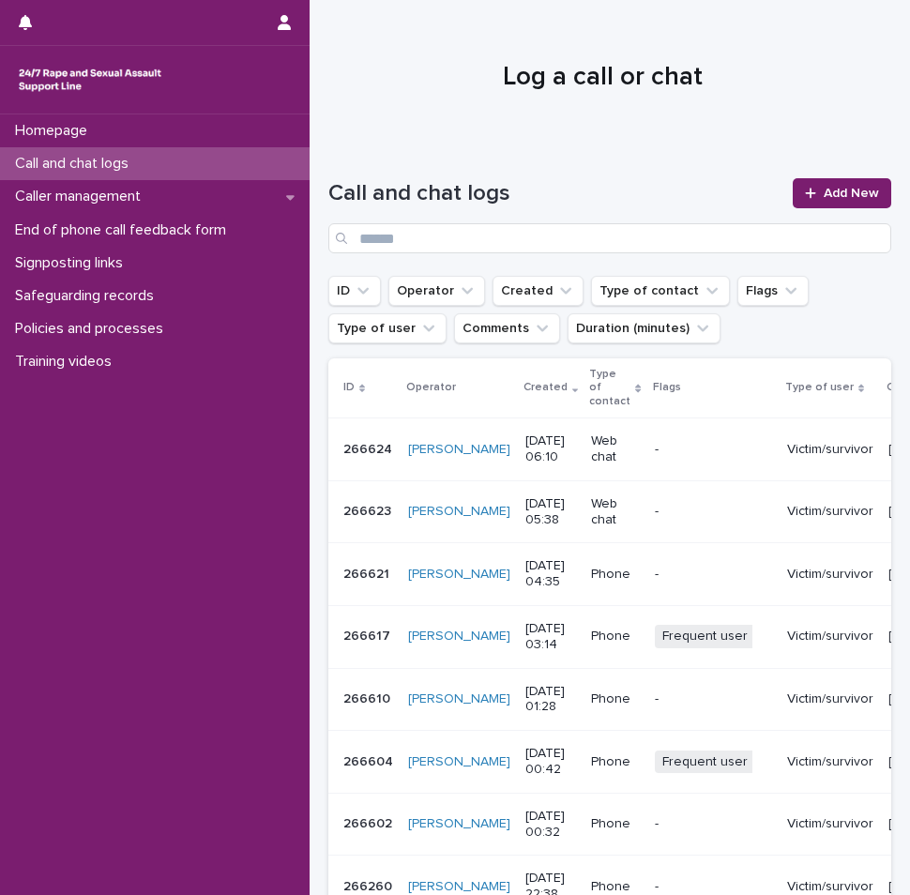
click at [196, 161] on div "Call and chat logs" at bounding box center [155, 163] width 310 height 33
click at [477, 236] on input "Search" at bounding box center [609, 238] width 563 height 30
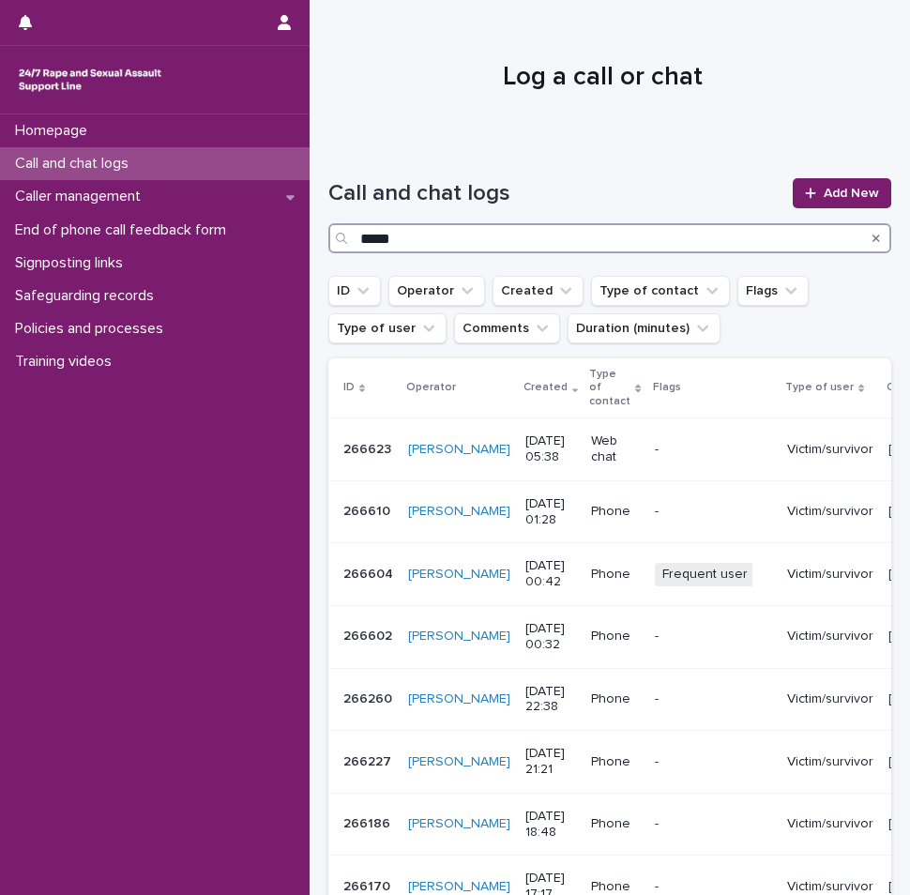
type input "******"
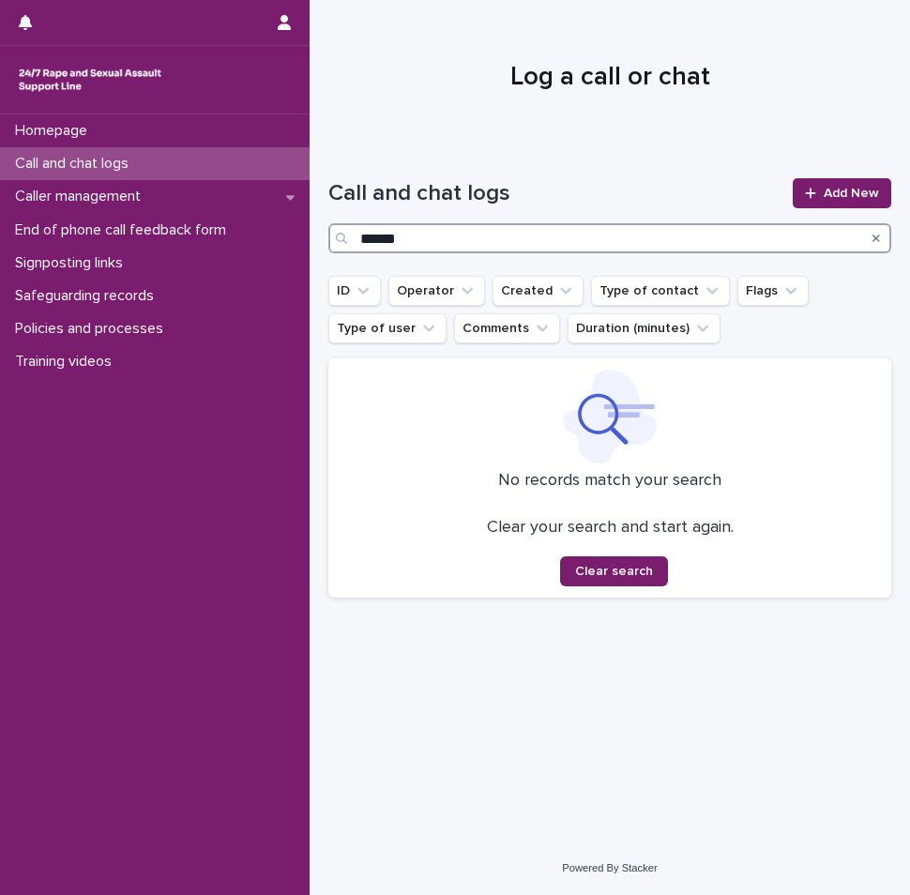
drag, startPoint x: 477, startPoint y: 236, endPoint x: 324, endPoint y: 230, distance: 153.1
click at [324, 230] on div "Loading... Saving… Loading... Saving… Call and chat logs ****** Add New ID Oper…" at bounding box center [610, 468] width 582 height 654
